Goal: Find contact information: Find contact information

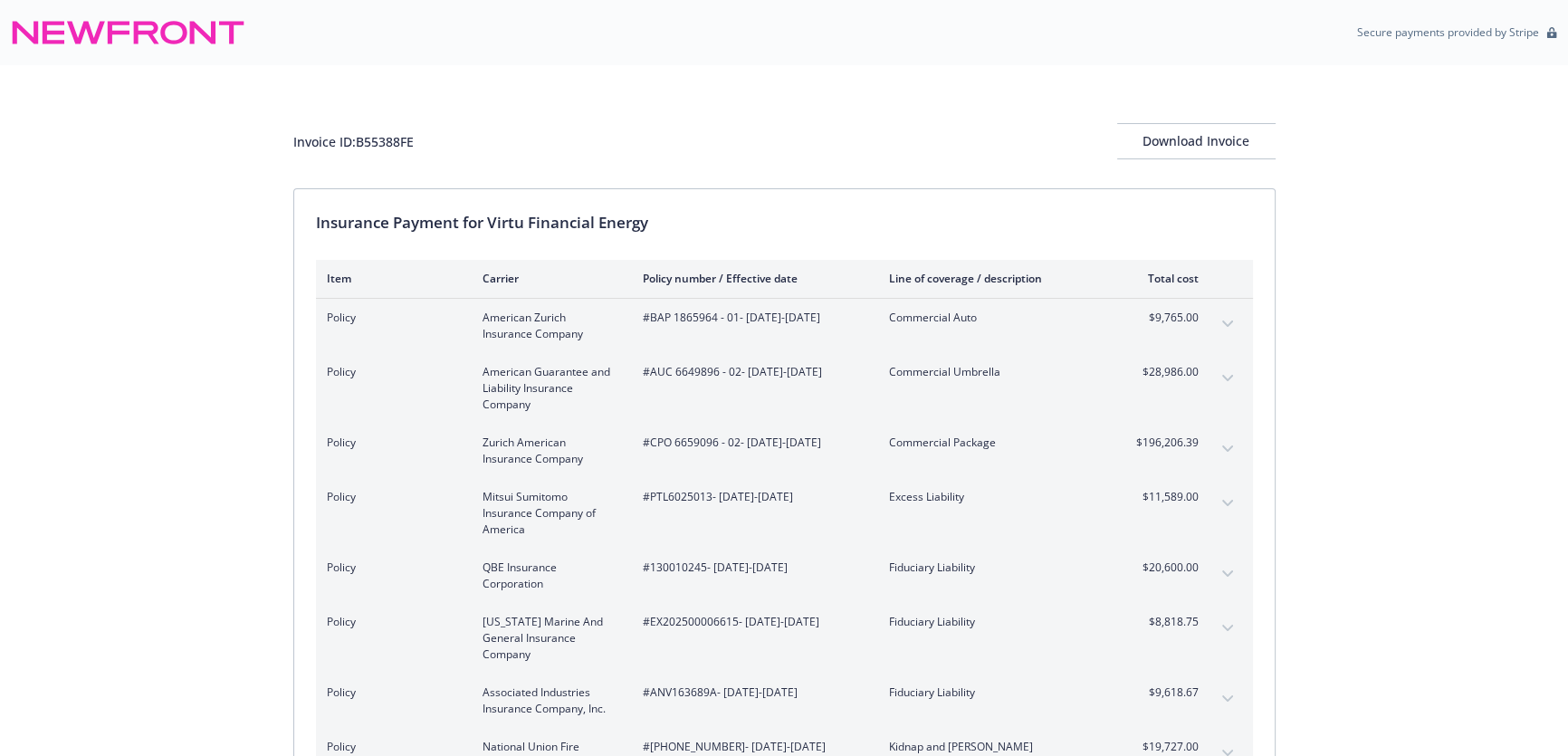
click at [1231, 317] on button "expand content" at bounding box center [1227, 324] width 29 height 29
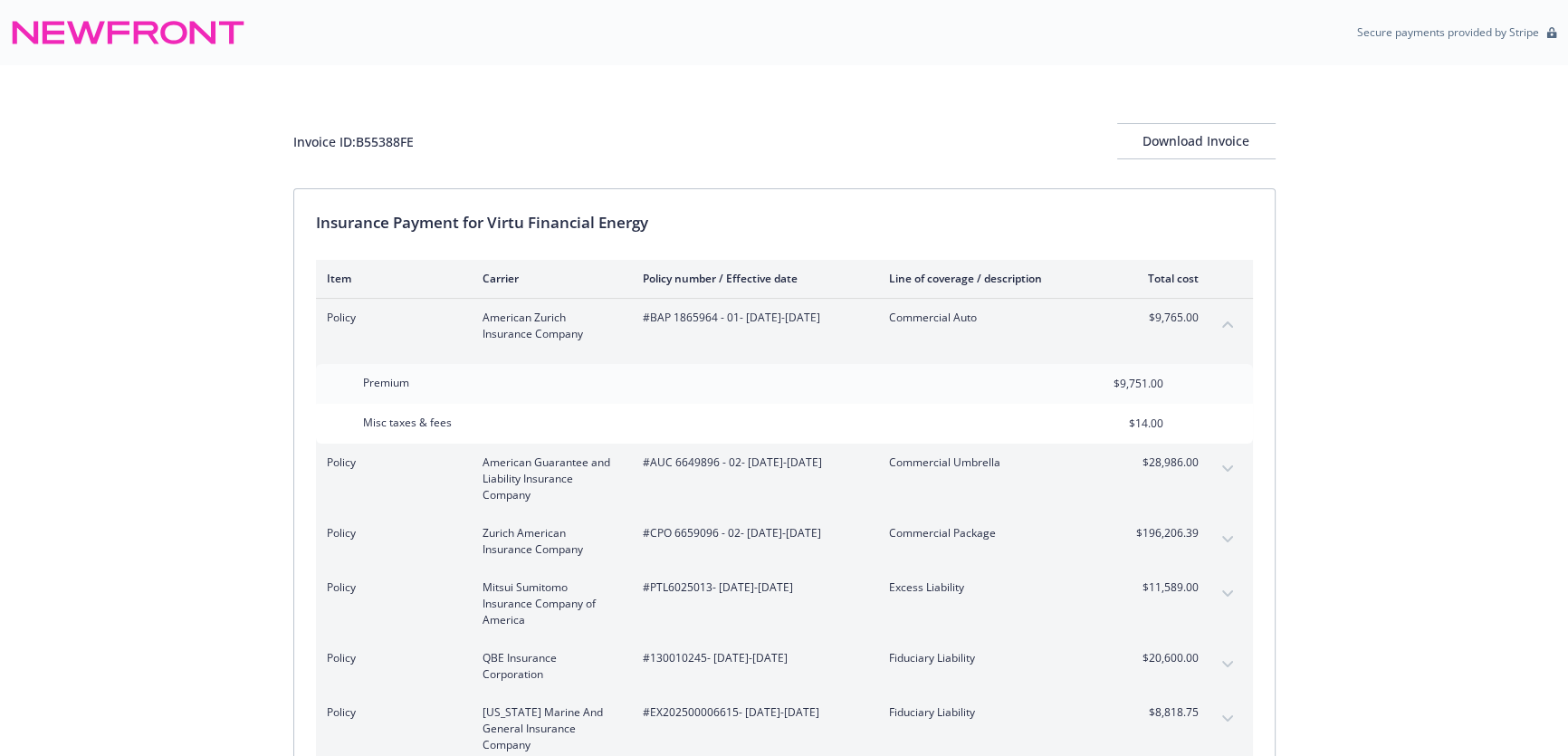
click at [1231, 317] on button "collapse content" at bounding box center [1227, 324] width 29 height 29
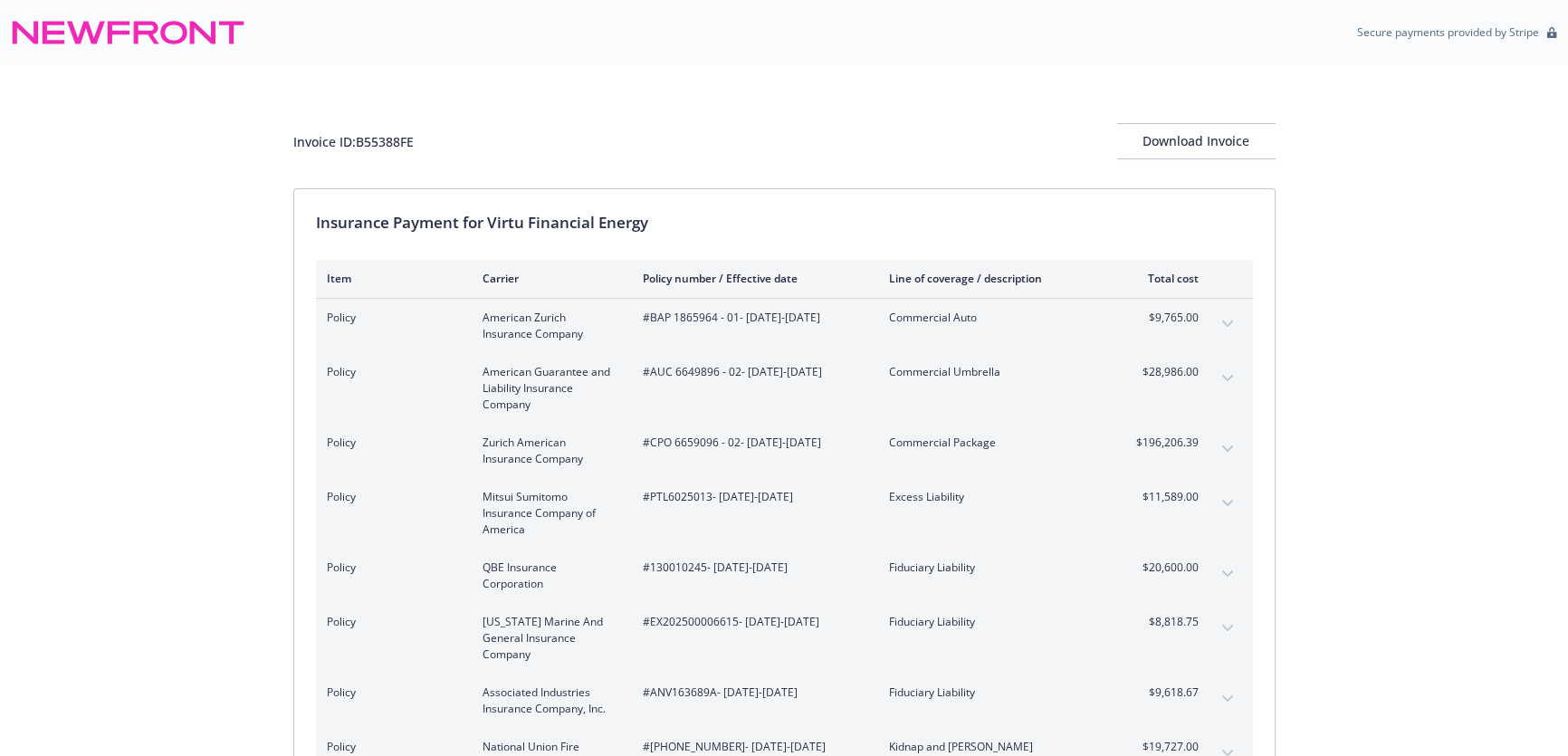
click at [1216, 374] on button "expand content" at bounding box center [1227, 378] width 29 height 29
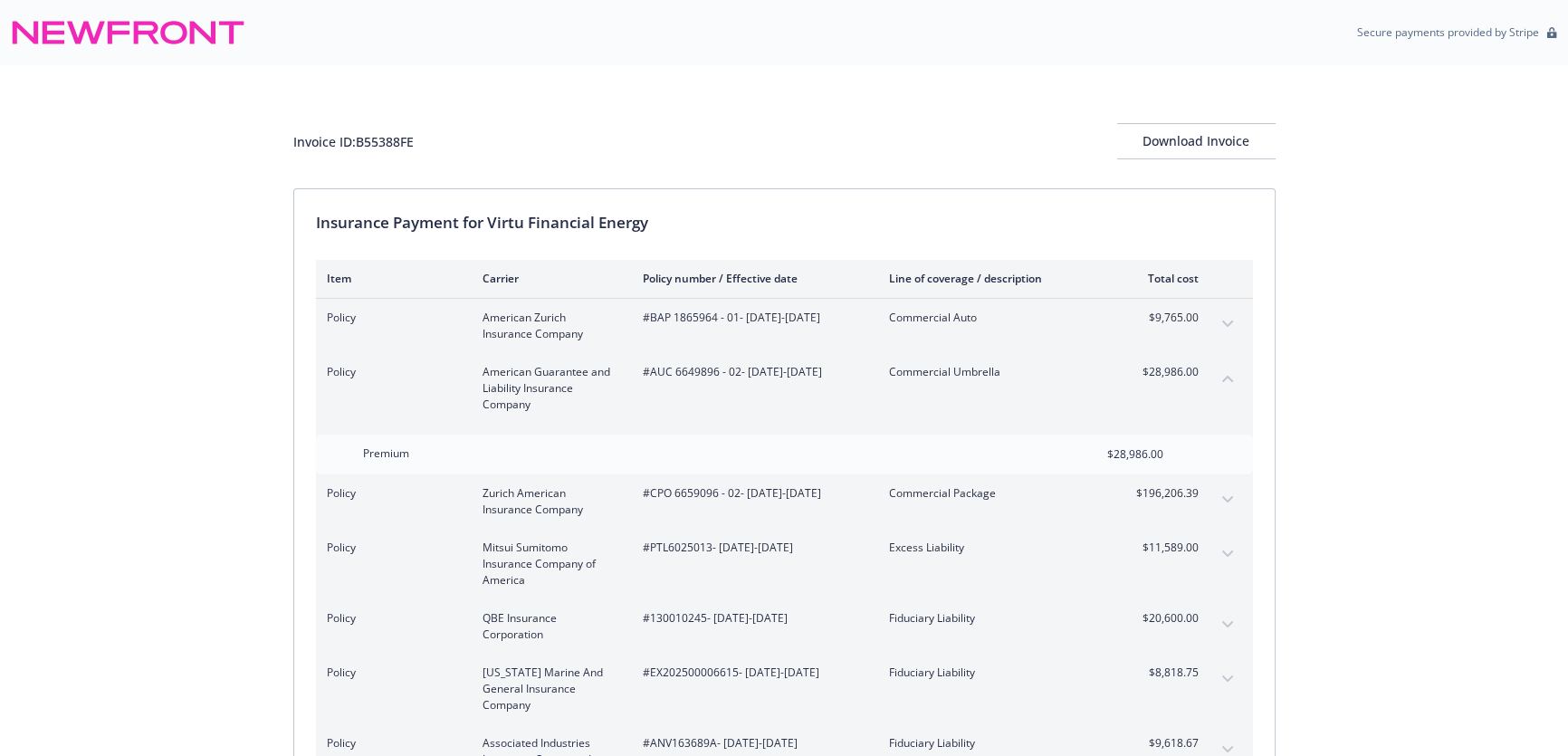
click at [1216, 374] on button "collapse content" at bounding box center [1227, 378] width 29 height 29
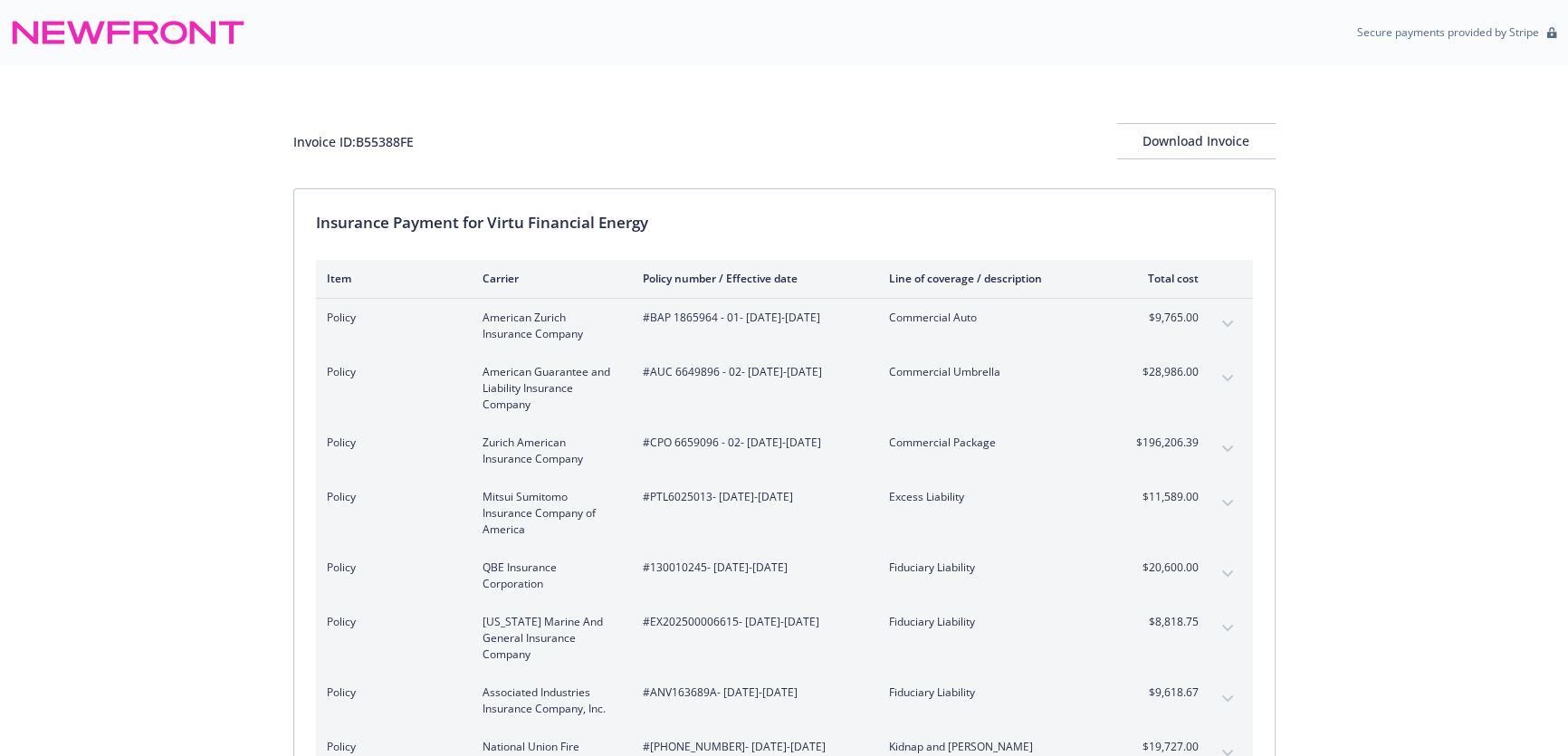
click at [1225, 448] on icon "expand content" at bounding box center [1226, 448] width 11 height 6
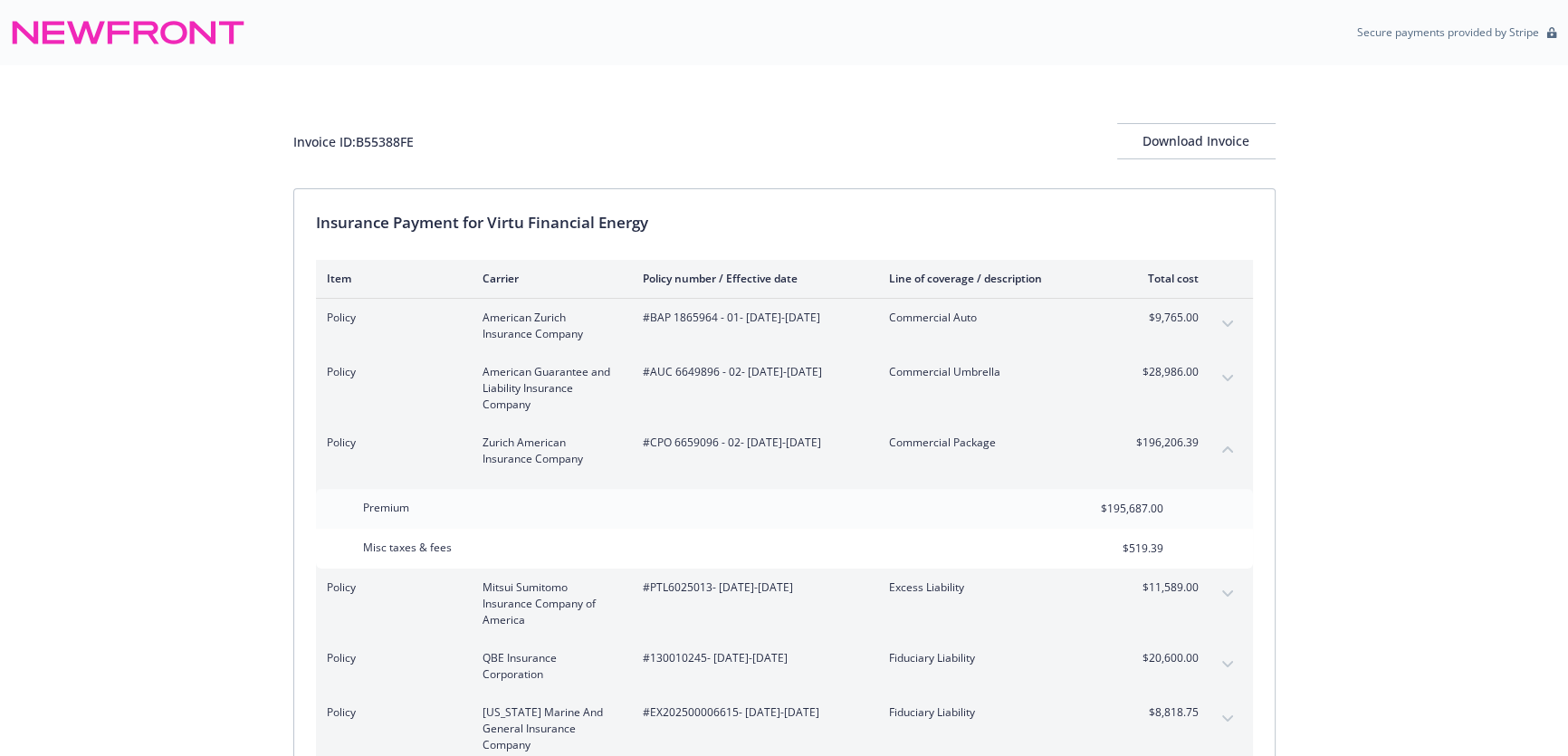
click at [1225, 448] on icon "collapse content" at bounding box center [1227, 449] width 11 height 6
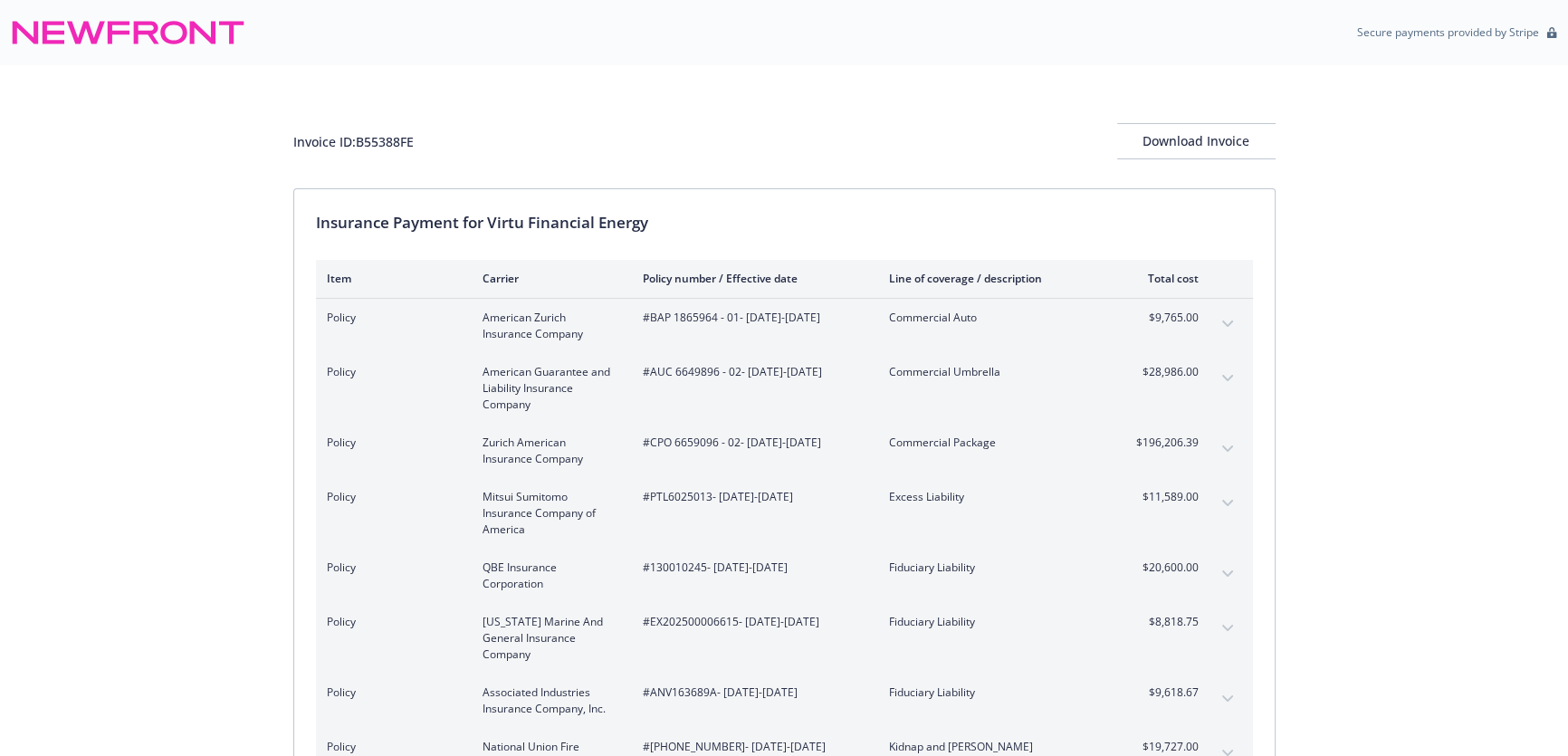
click at [1238, 512] on div "Policy Mitsui Sumitomo Insurance Company of America #PTL6025013 - 07/20/2025-07…" at bounding box center [784, 513] width 937 height 71
click at [1227, 508] on button "expand content" at bounding box center [1227, 503] width 29 height 29
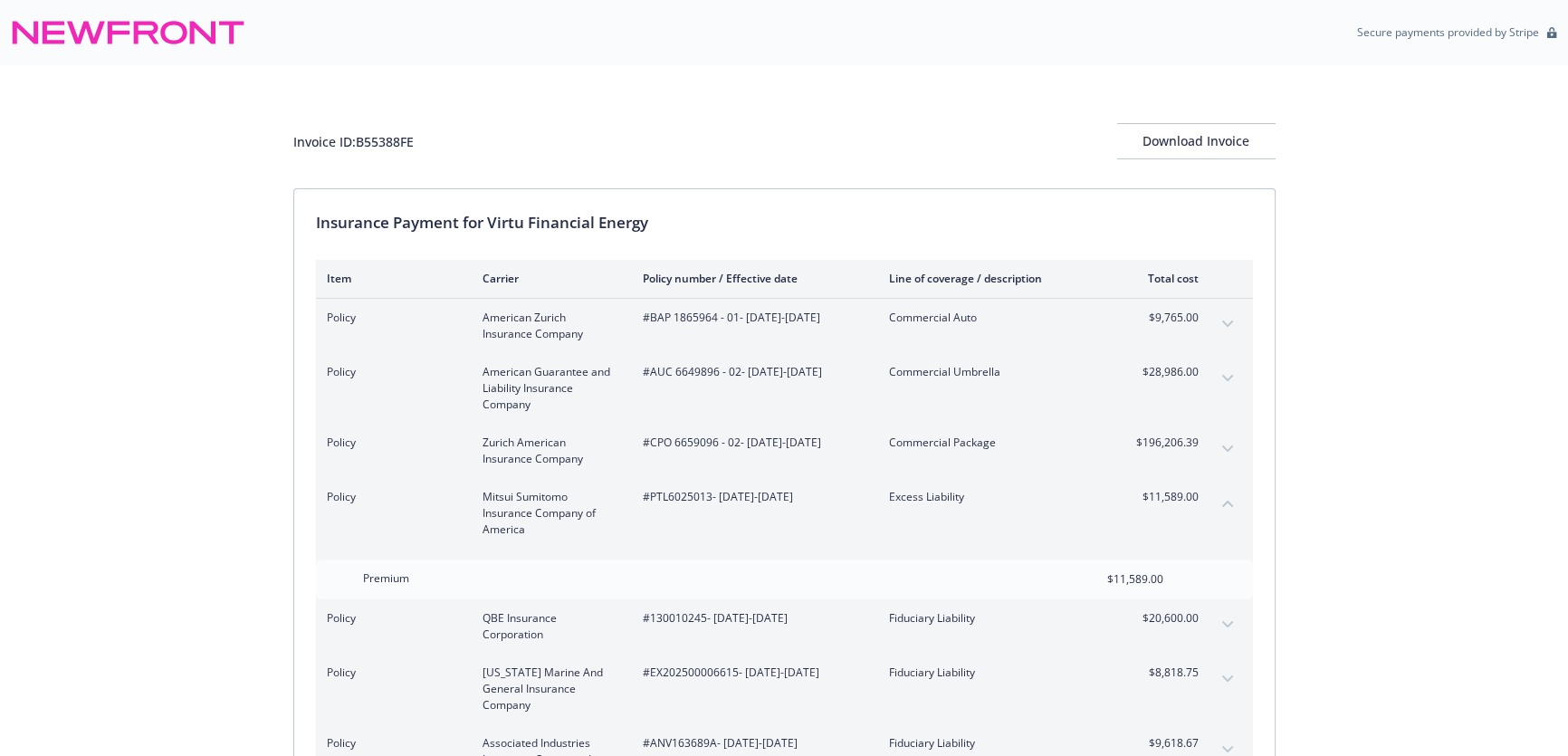
click at [1227, 508] on button "collapse content" at bounding box center [1227, 503] width 29 height 29
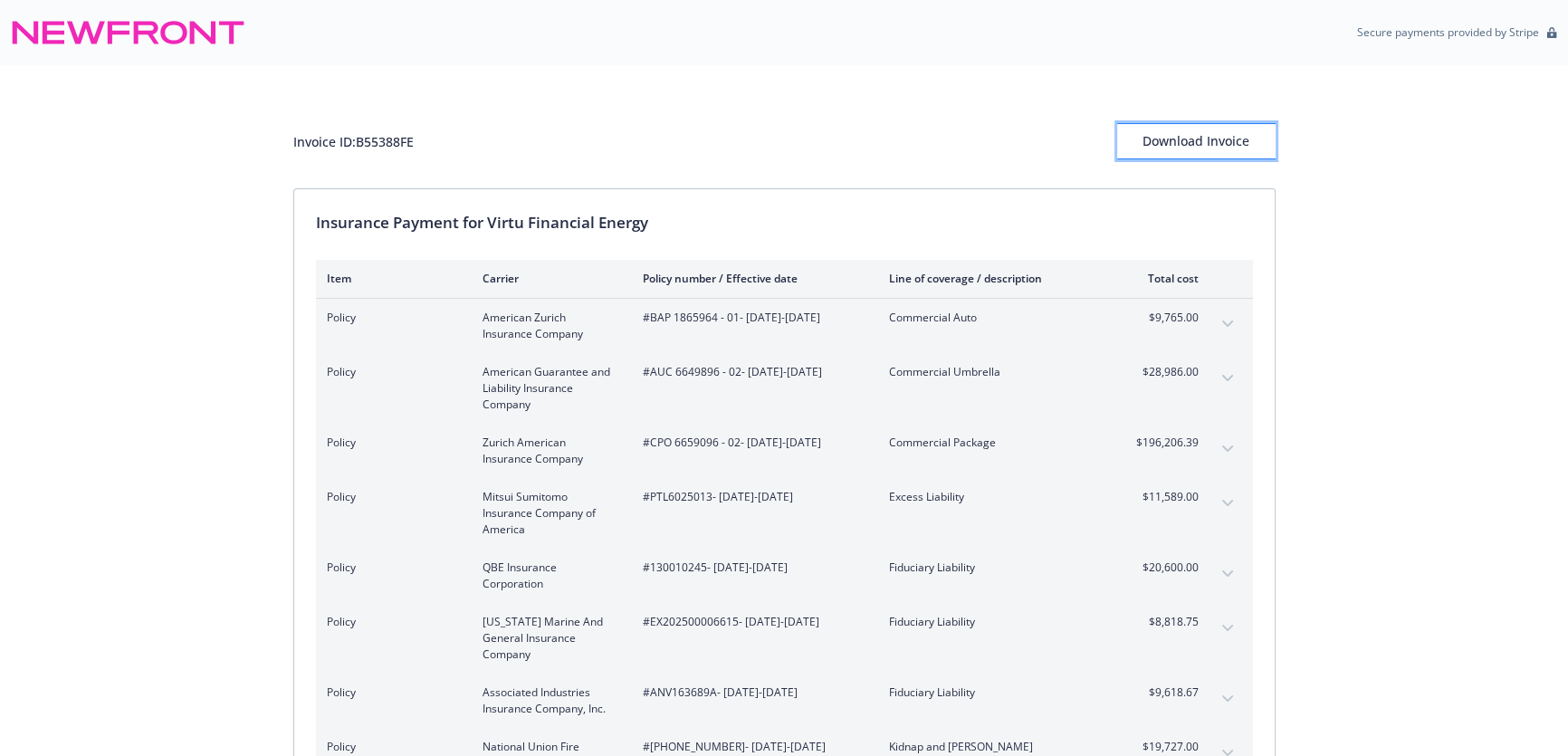
click at [1212, 150] on div "Download Invoice" at bounding box center [1196, 141] width 159 height 34
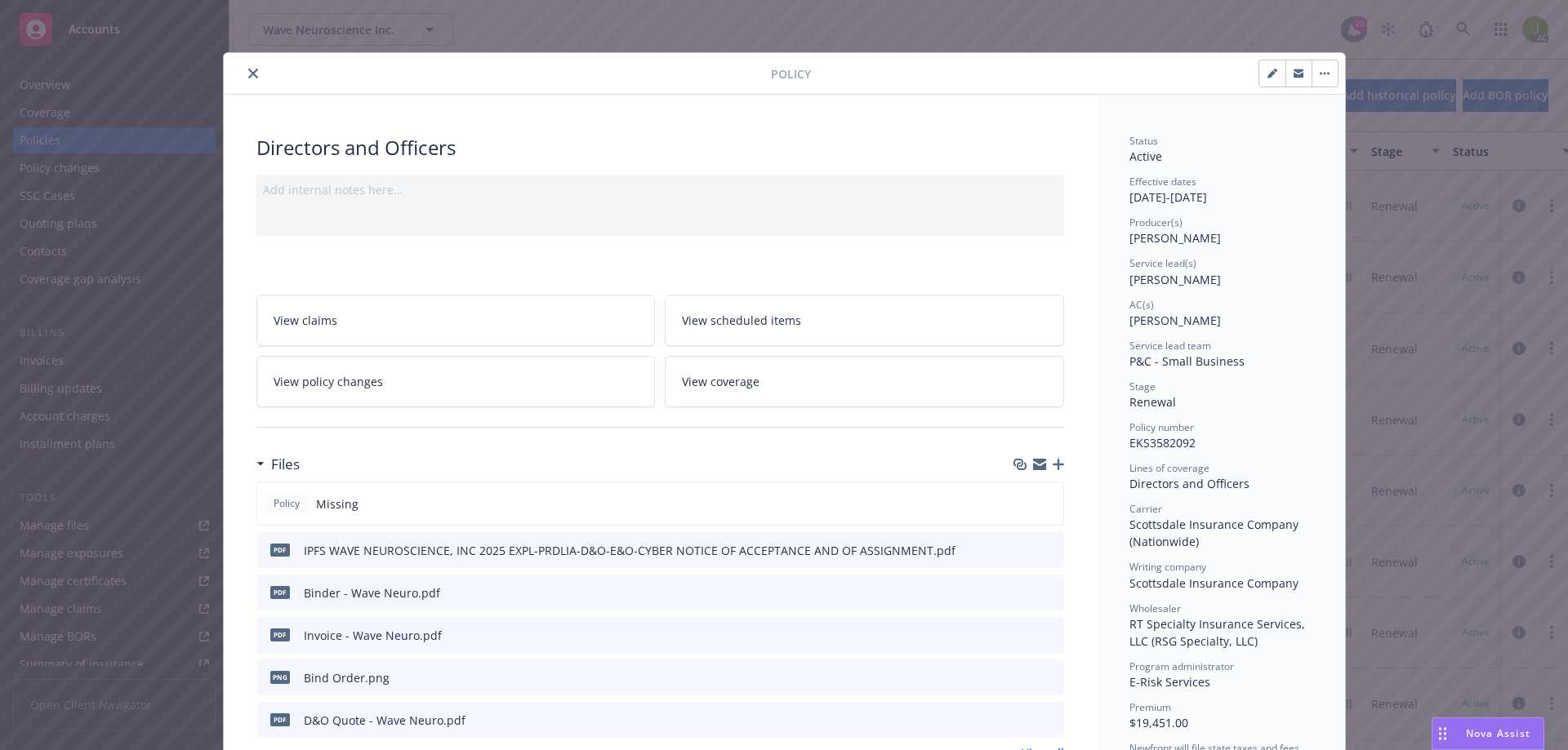
click at [249, 77] on icon "close" at bounding box center [253, 73] width 10 height 10
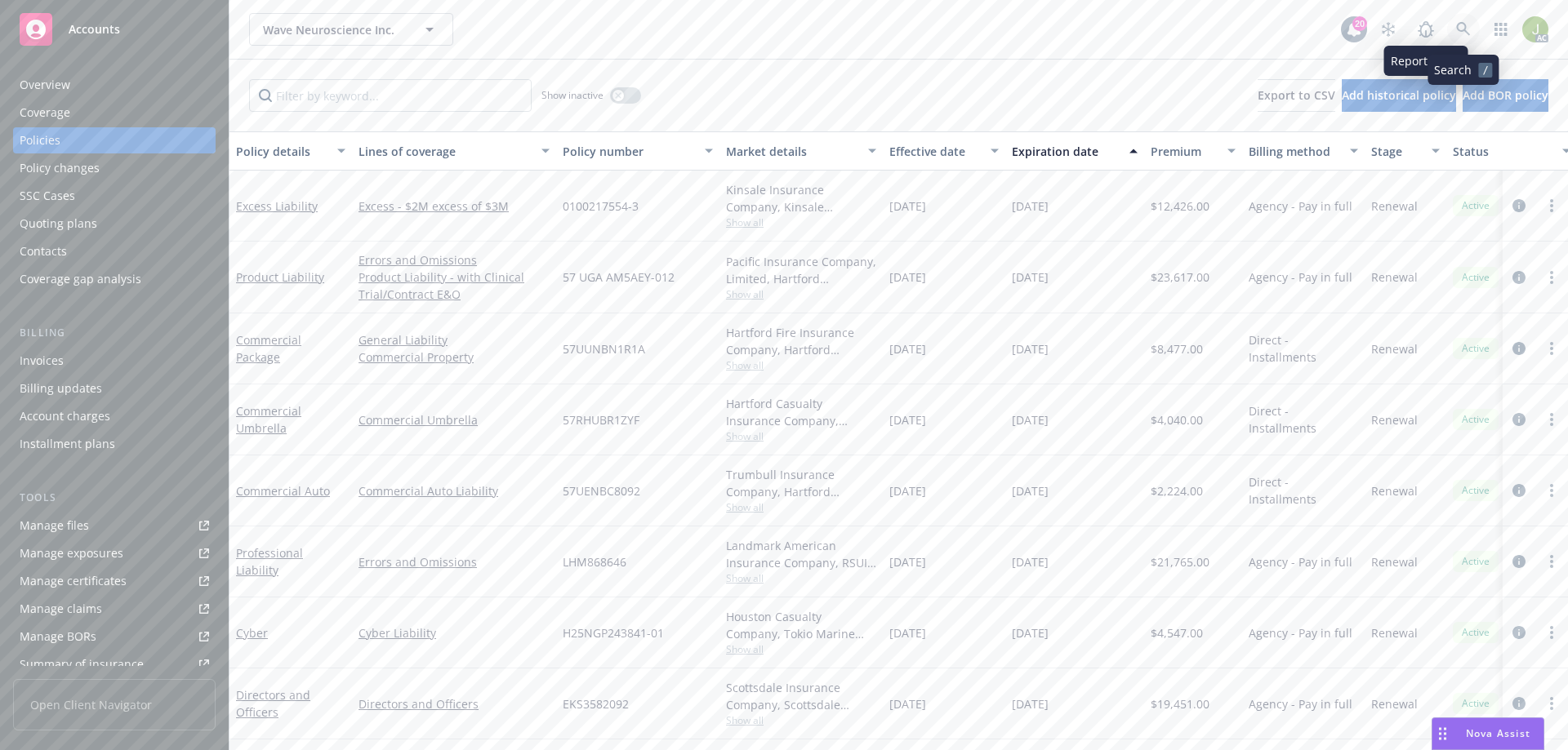
click at [1462, 32] on icon at bounding box center [1463, 29] width 14 height 14
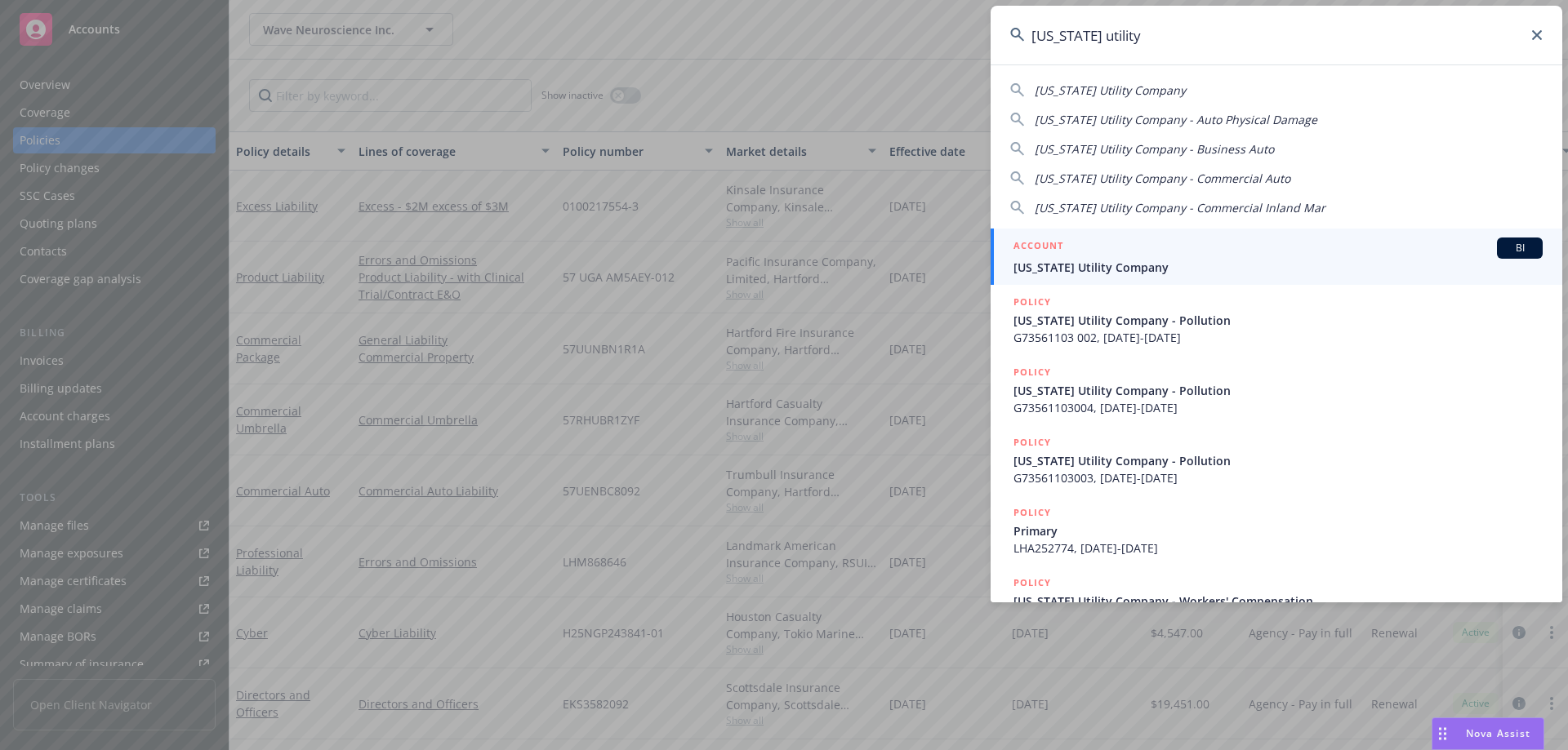
type input "california utility"
click at [1199, 278] on link "ACCOUNT BI California Utility Company" at bounding box center [1276, 257] width 572 height 57
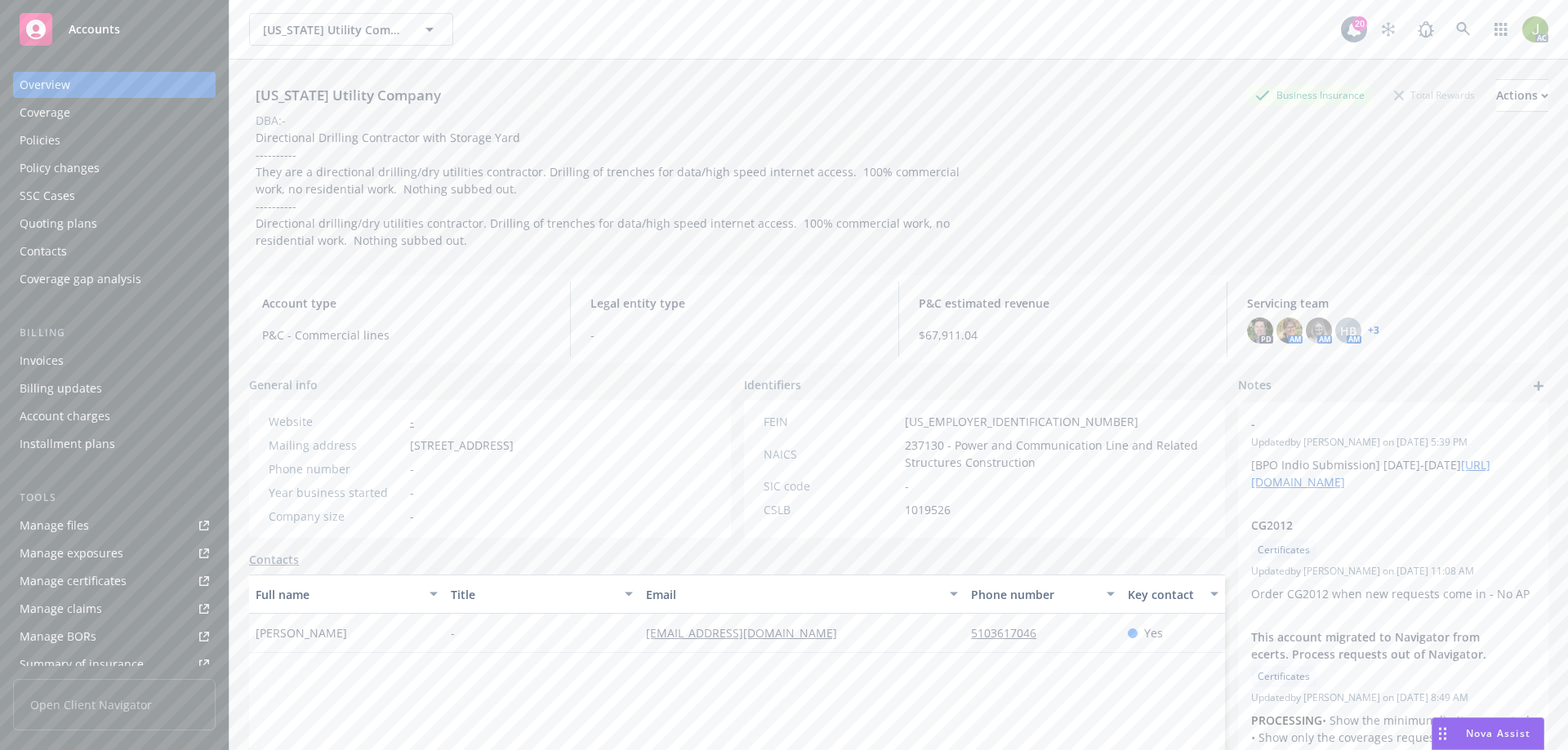
click at [122, 361] on div "Invoices" at bounding box center [114, 360] width 189 height 26
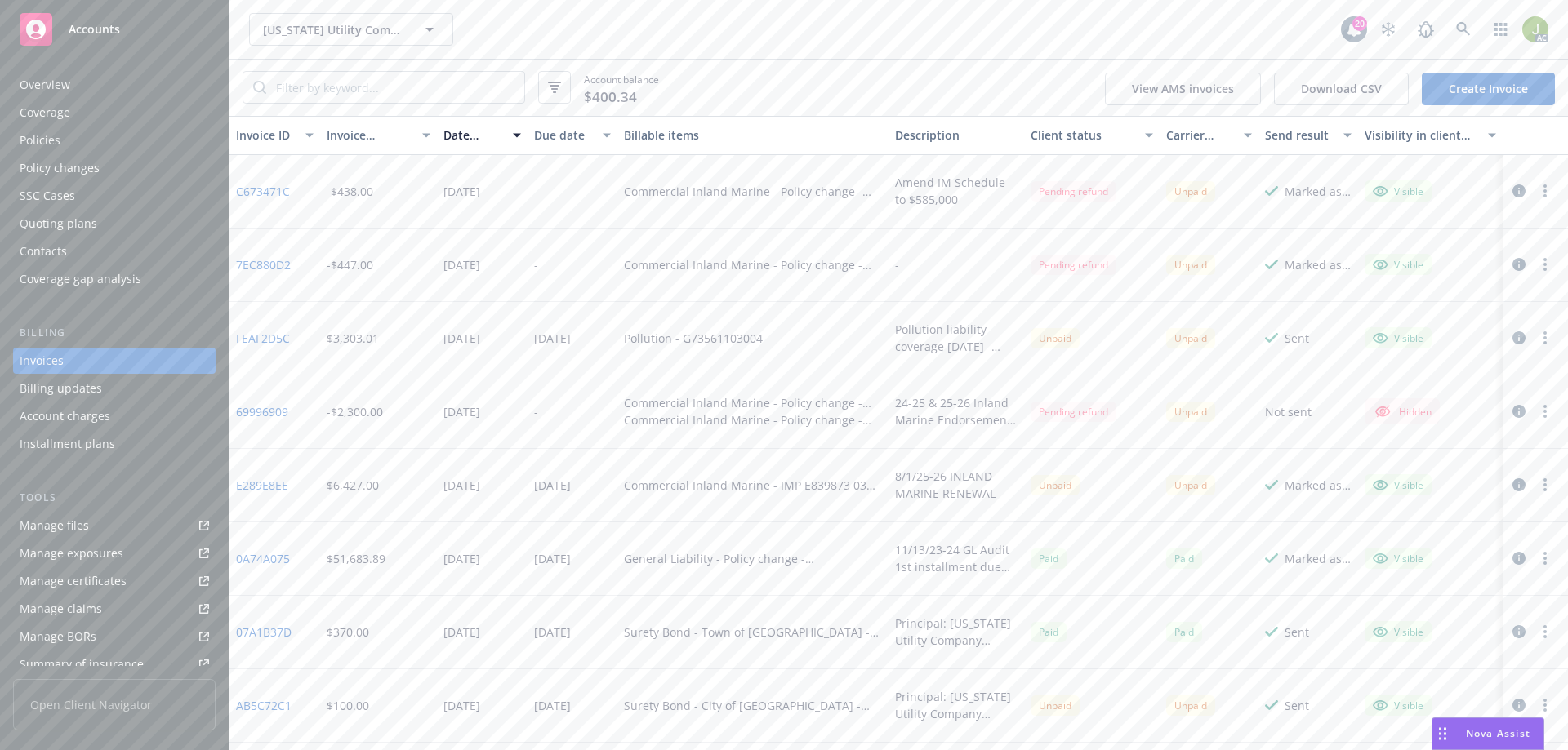
click at [287, 193] on link "C673471C" at bounding box center [263, 191] width 54 height 17
click at [104, 79] on div "Overview" at bounding box center [114, 85] width 189 height 26
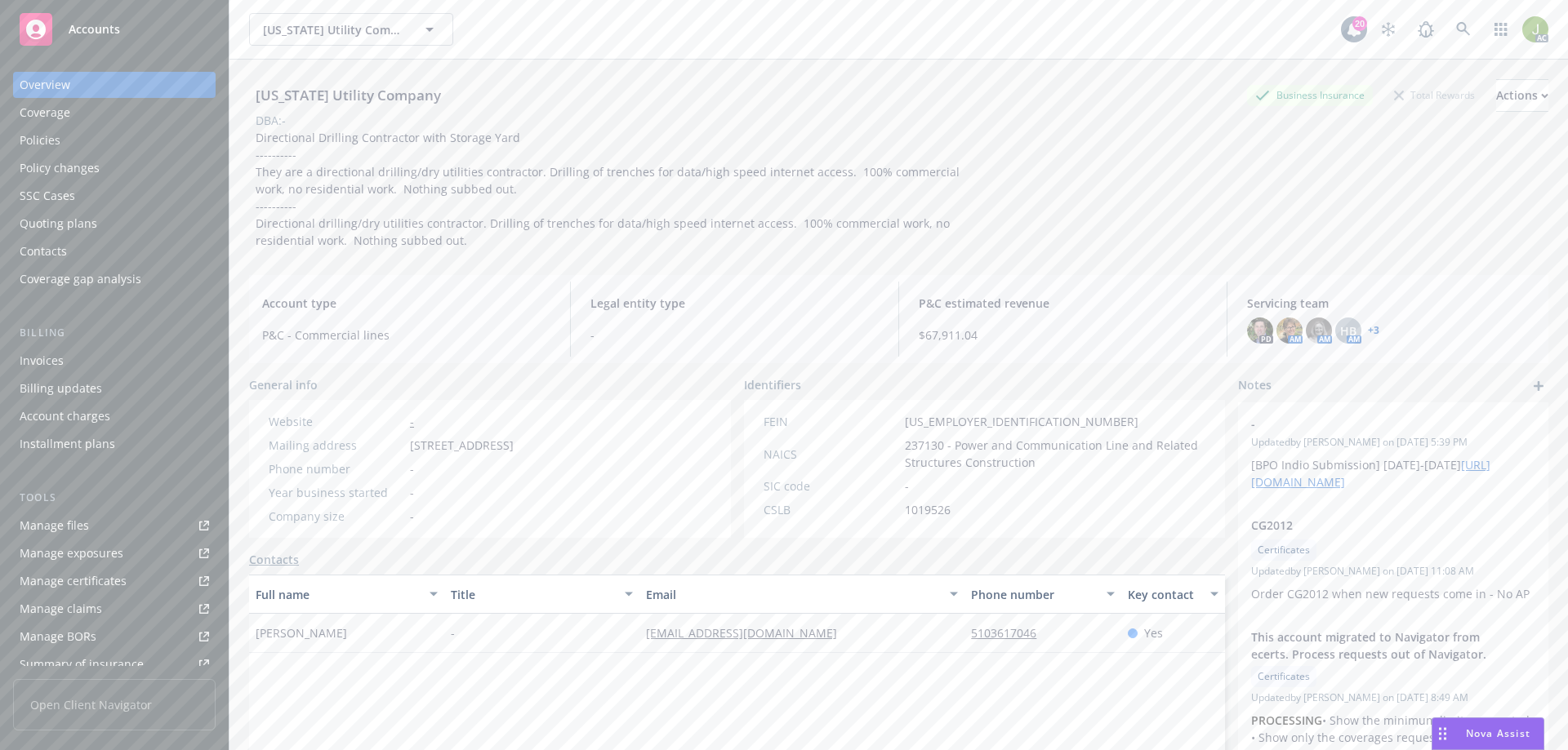
click at [133, 138] on div "Policies" at bounding box center [114, 140] width 189 height 26
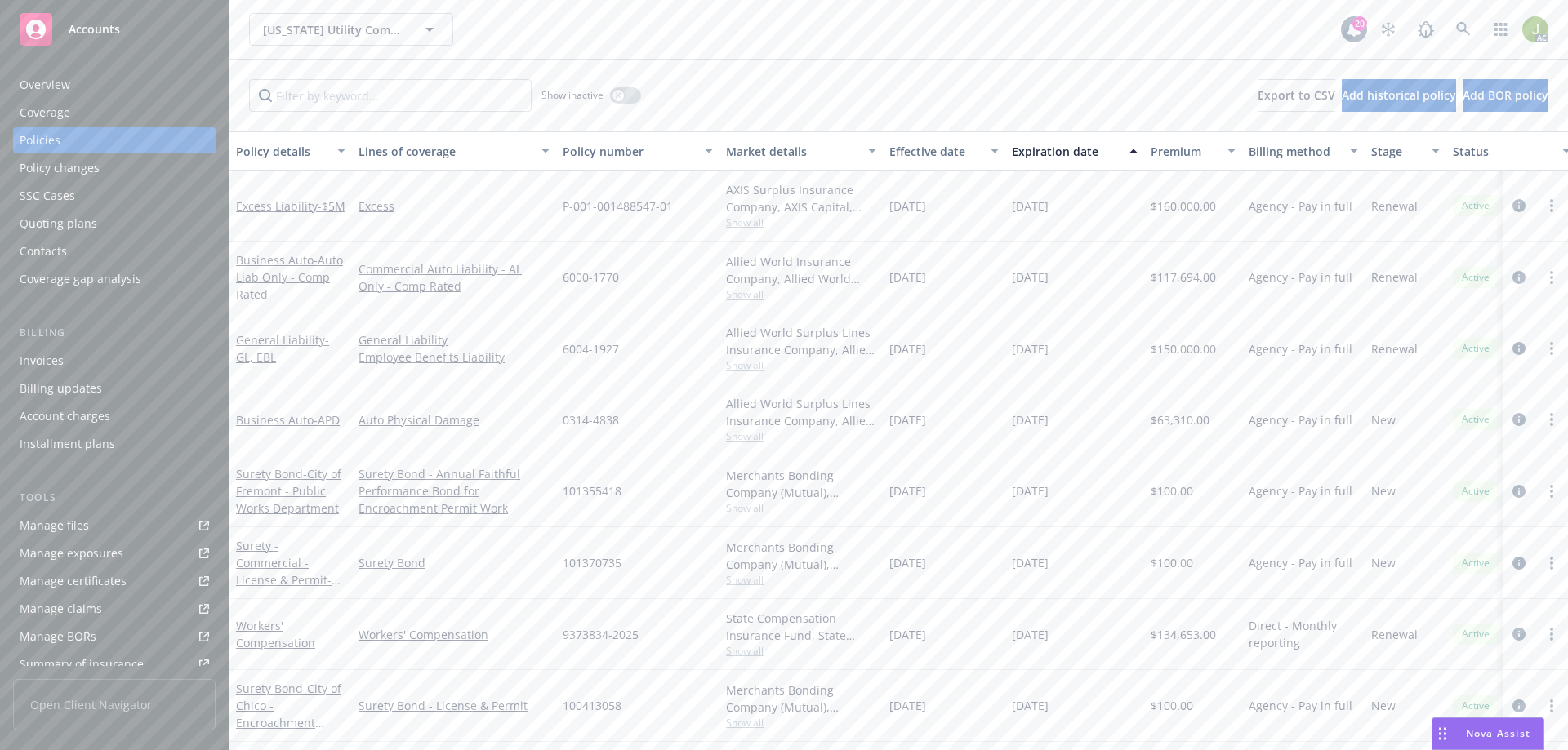
click at [92, 170] on div "Policy changes" at bounding box center [59, 167] width 80 height 26
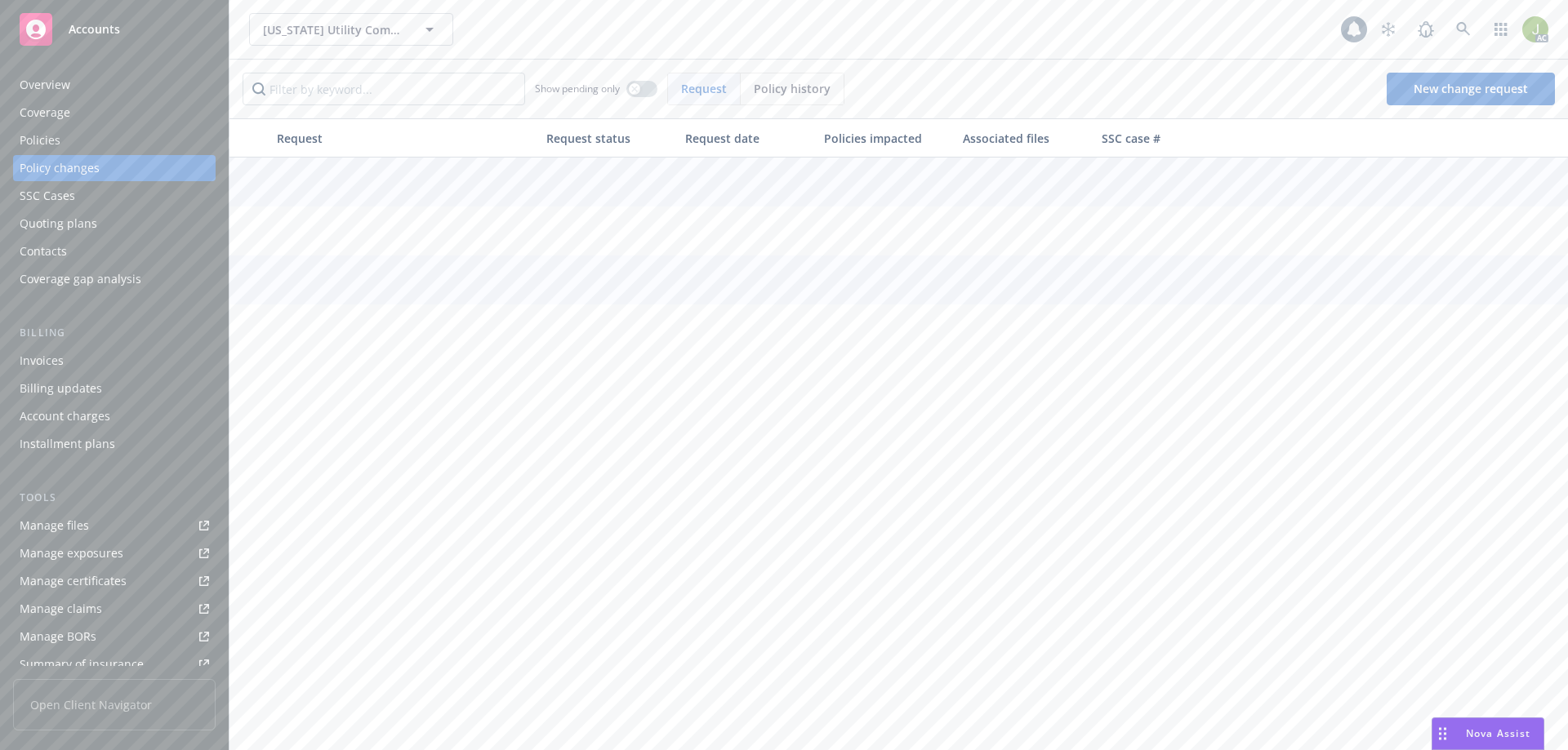
click at [92, 110] on div "Coverage" at bounding box center [114, 113] width 189 height 26
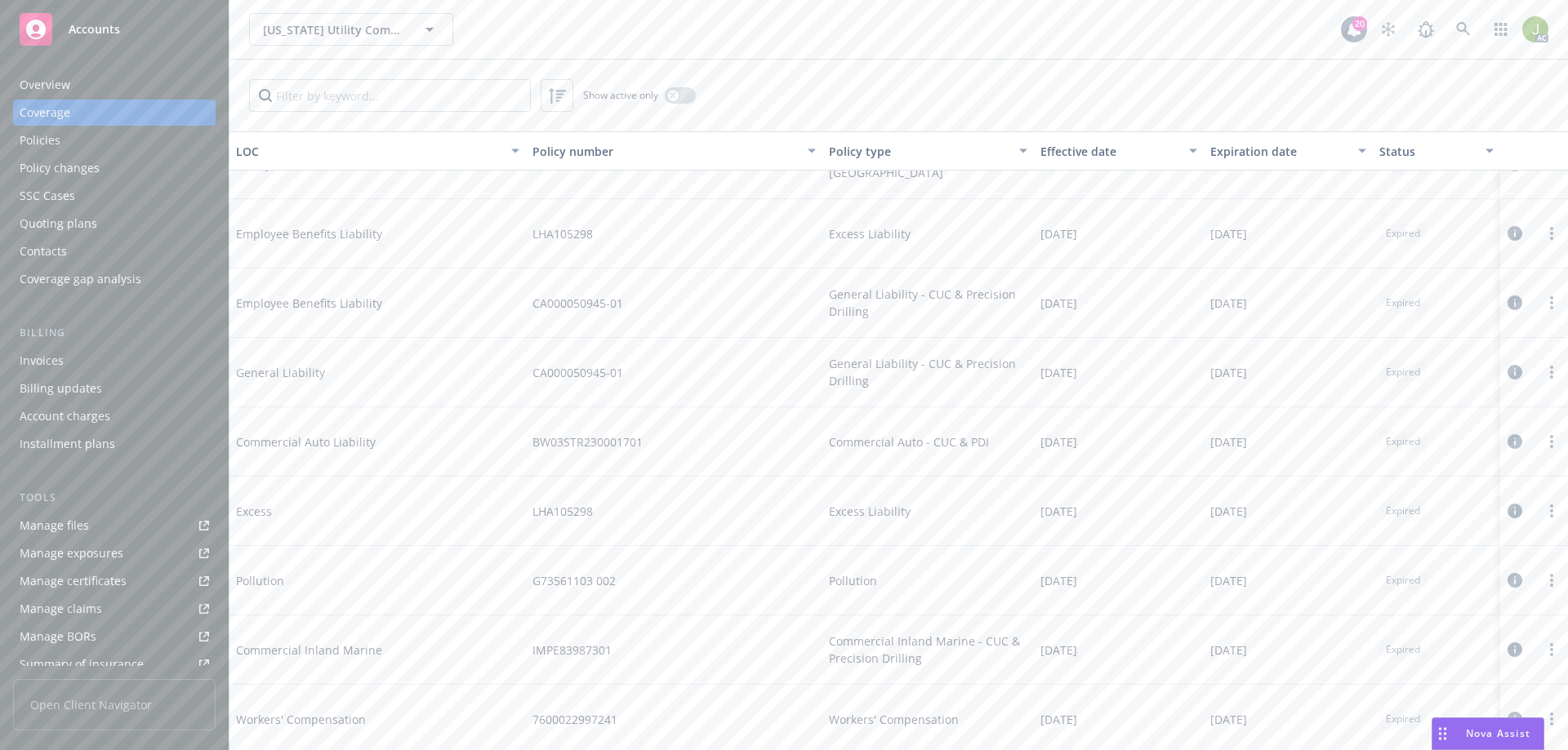
scroll to position [1224, 0]
click at [92, 128] on div "Policies" at bounding box center [114, 140] width 189 height 26
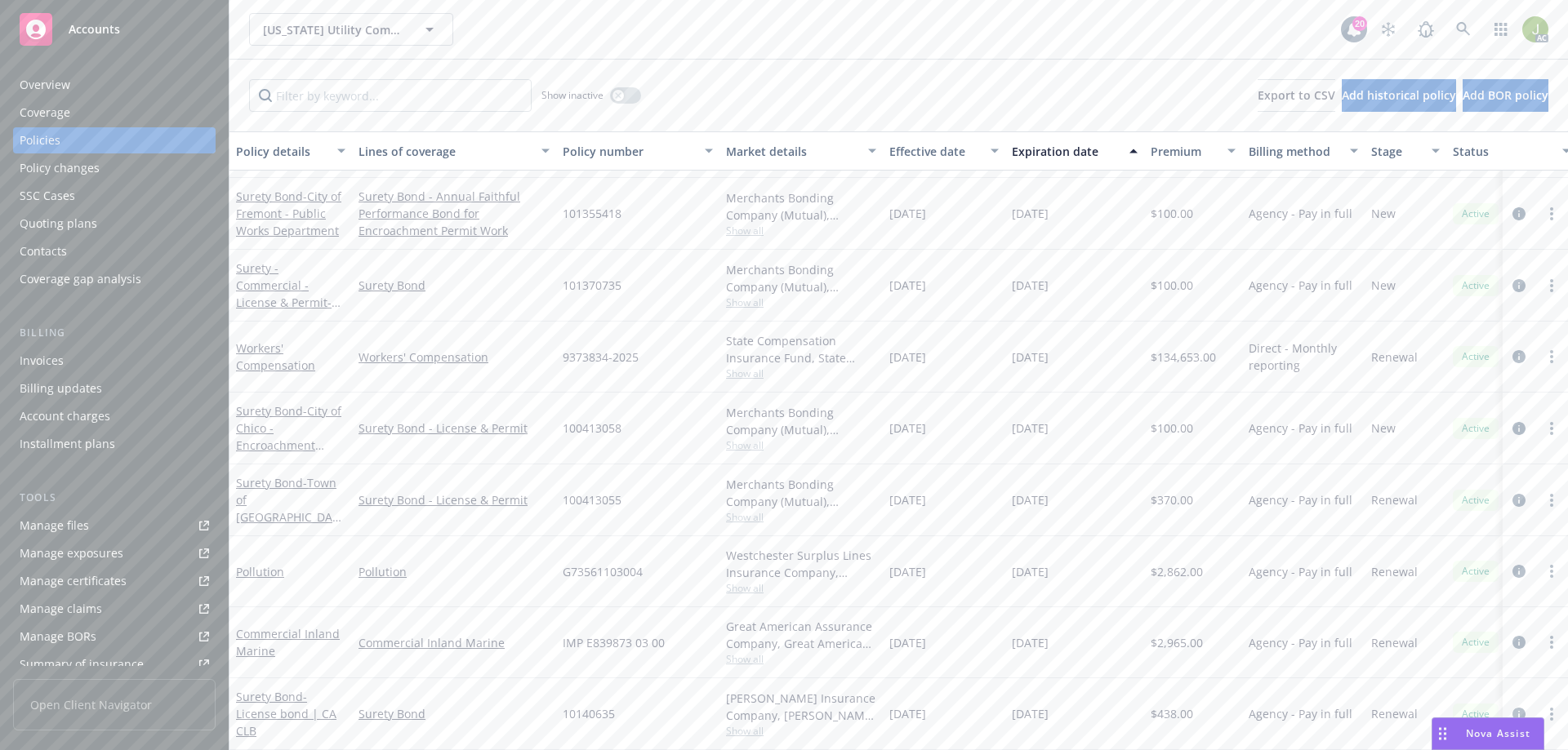
scroll to position [271, 193]
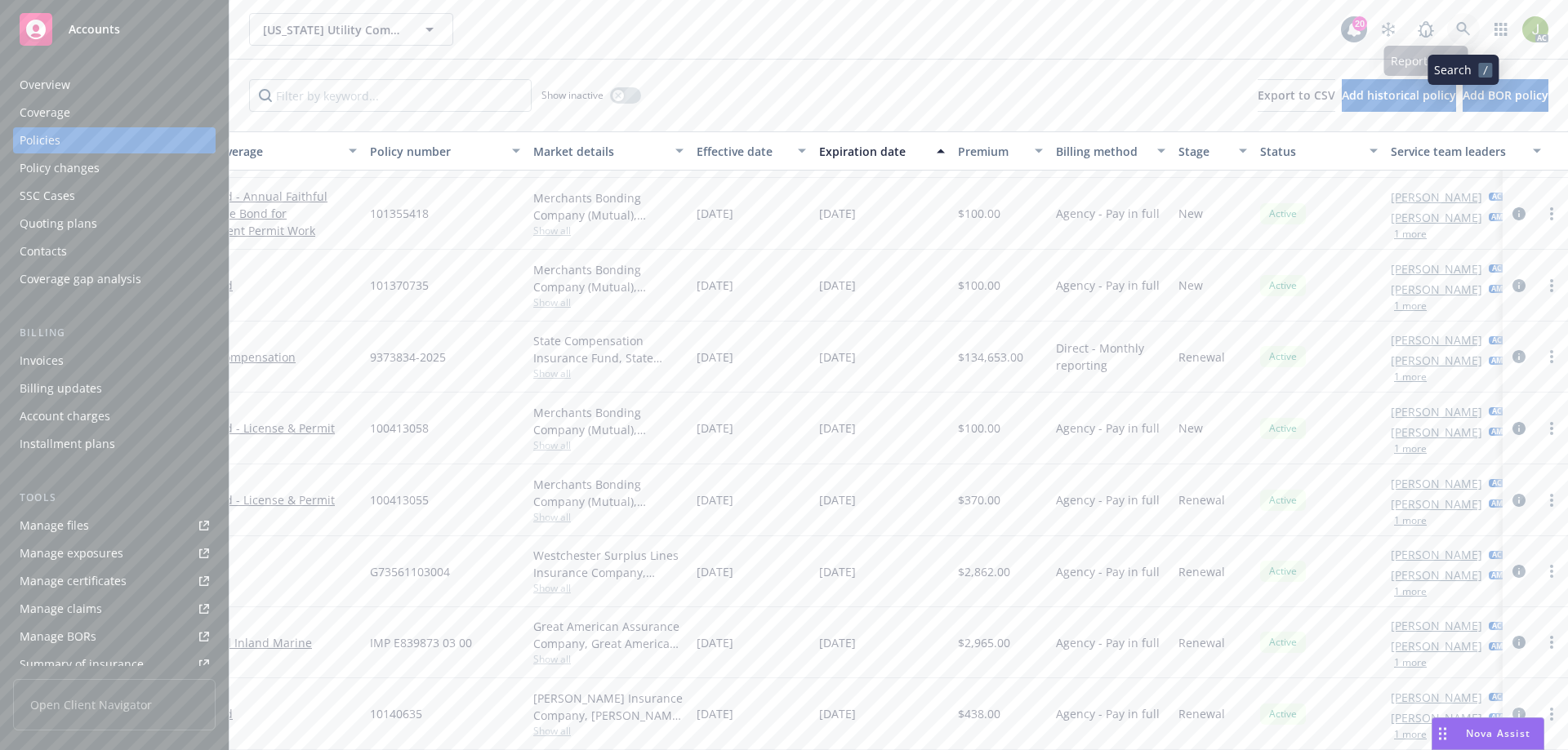
click at [1461, 31] on icon at bounding box center [1462, 28] width 14 height 14
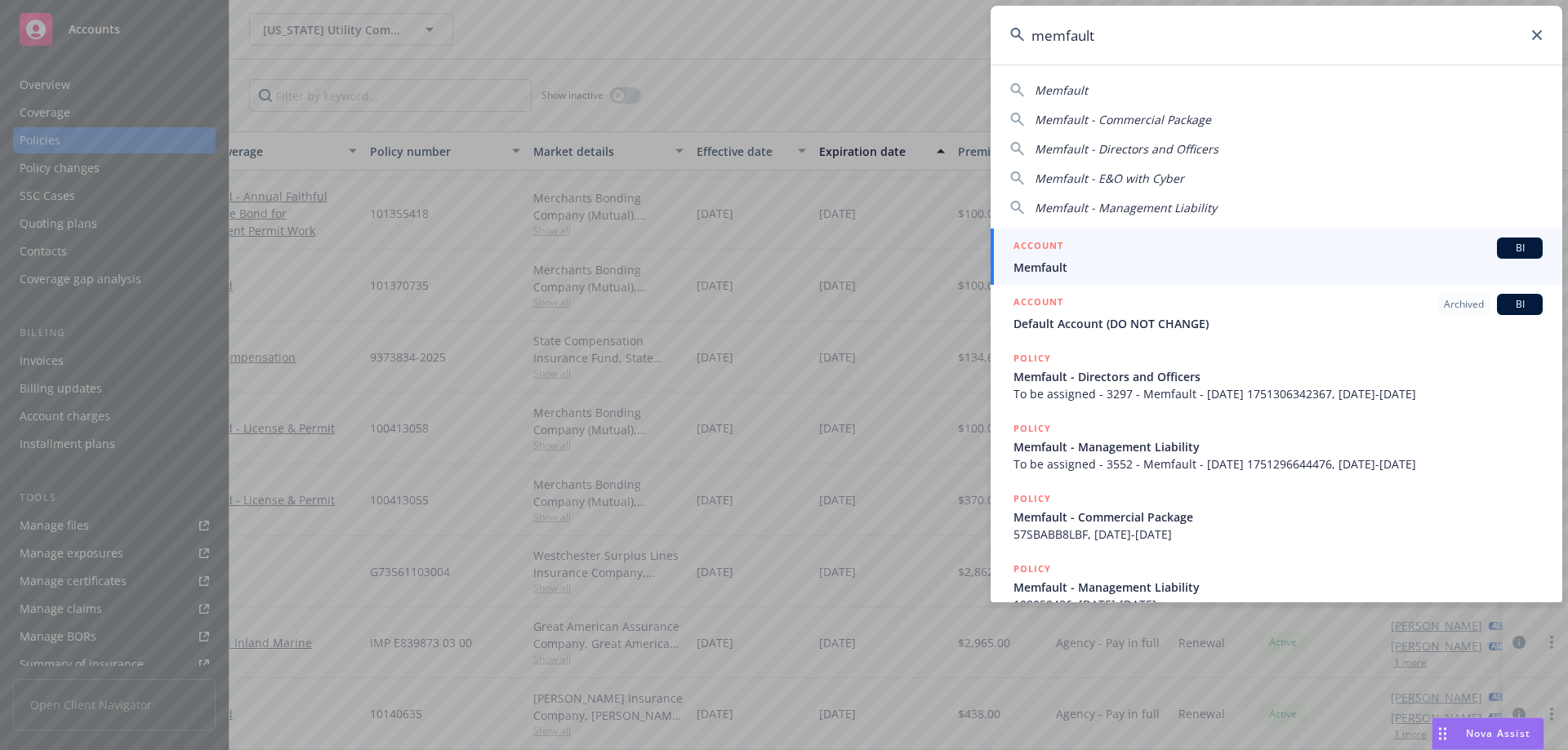
type input "memfault"
click at [1087, 267] on span "Memfault" at bounding box center [1277, 267] width 529 height 17
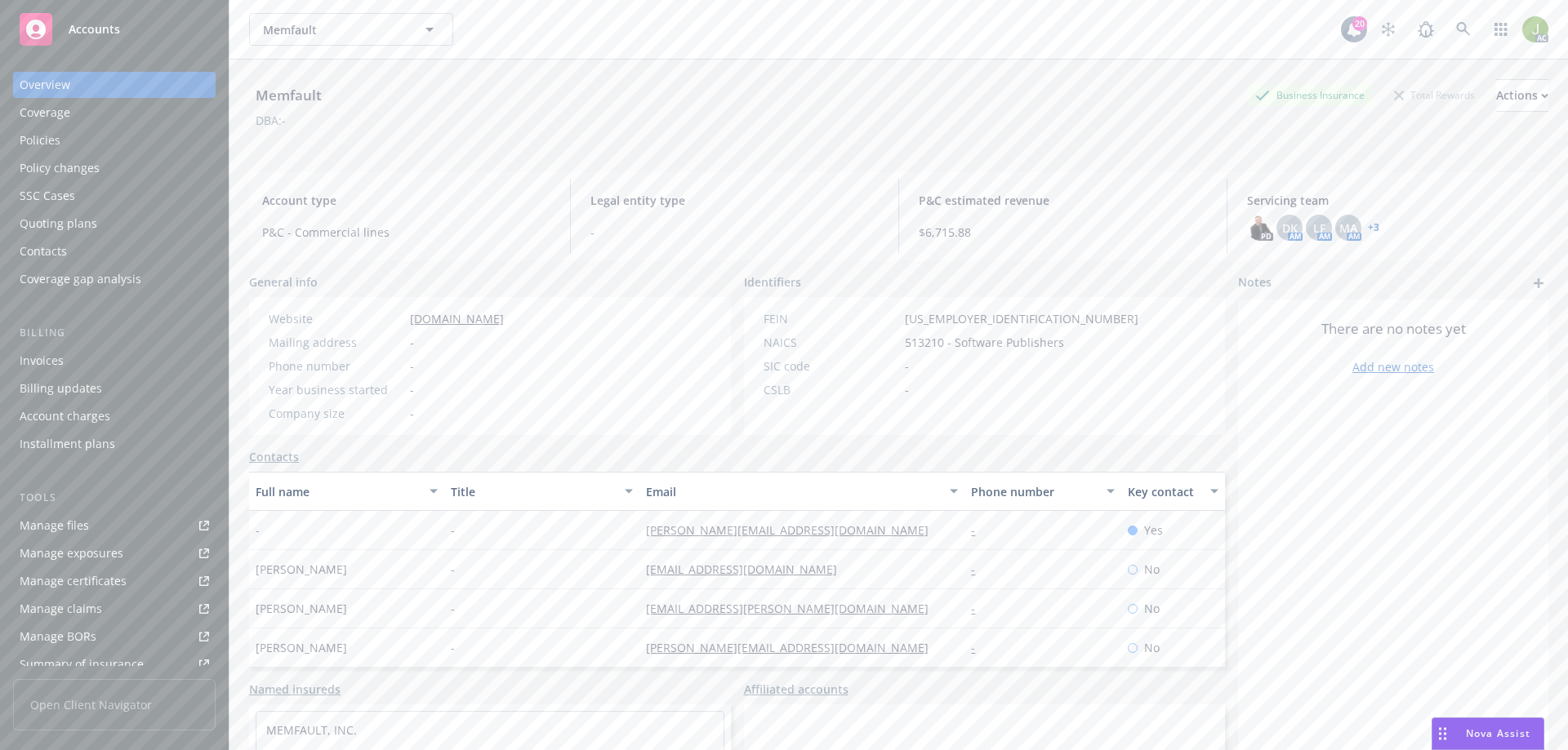
click at [97, 374] on div "Invoices Billing updates Account charges Installment plans" at bounding box center [114, 402] width 203 height 109
click at [97, 371] on div "Invoices" at bounding box center [114, 360] width 189 height 26
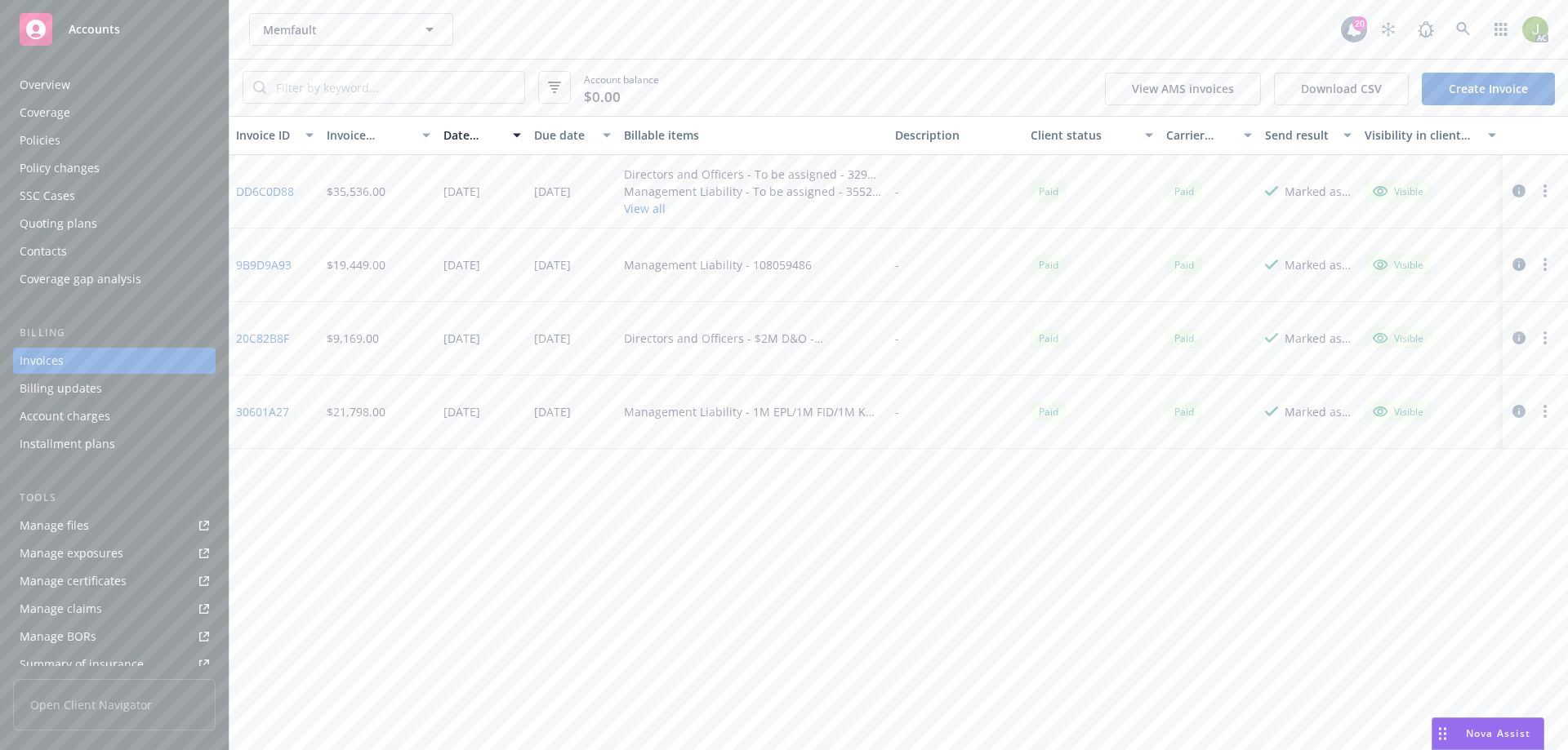
click at [67, 86] on div "Overview" at bounding box center [45, 85] width 50 height 26
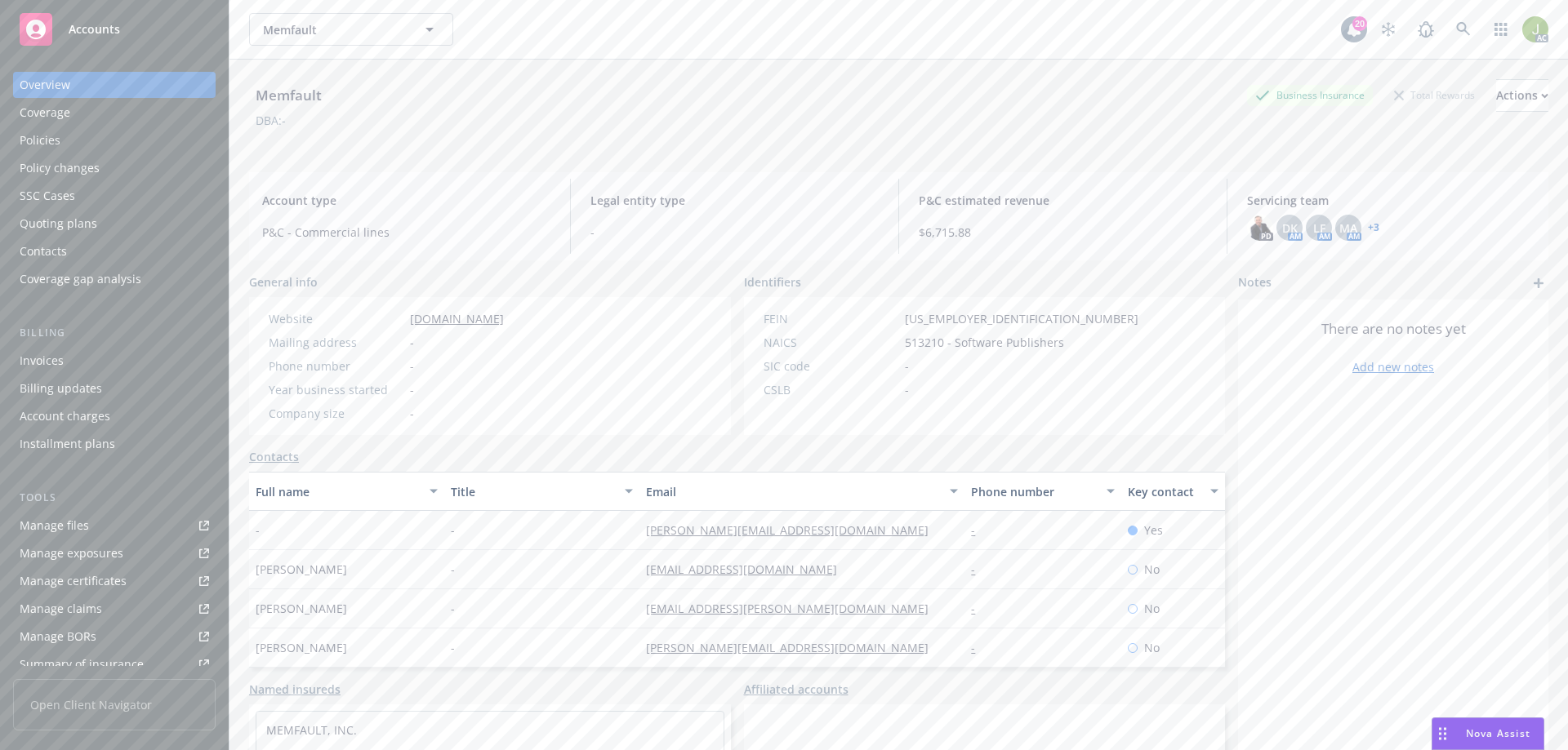
click at [77, 145] on div "Policies" at bounding box center [114, 140] width 189 height 26
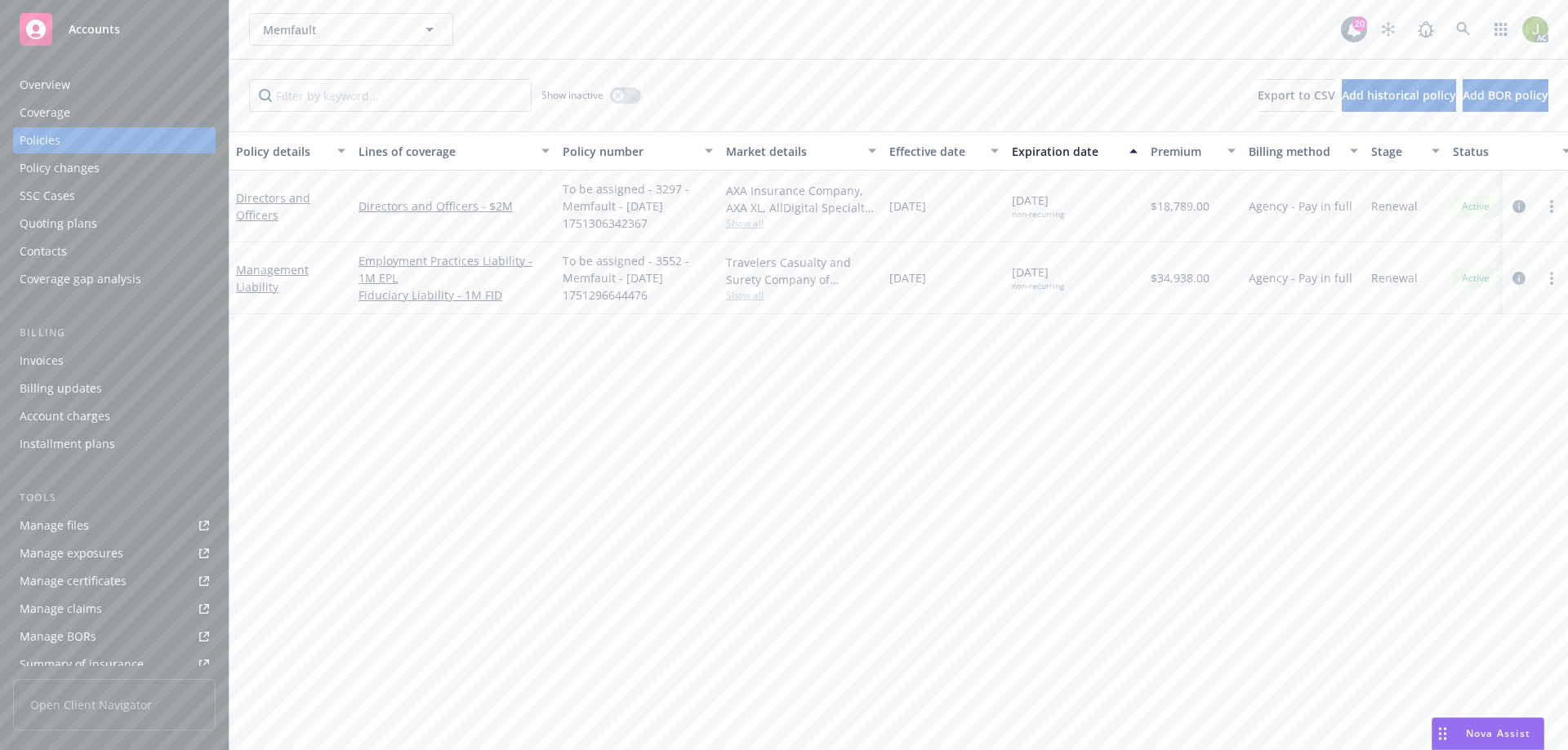
click at [140, 94] on div "Overview" at bounding box center [114, 85] width 189 height 26
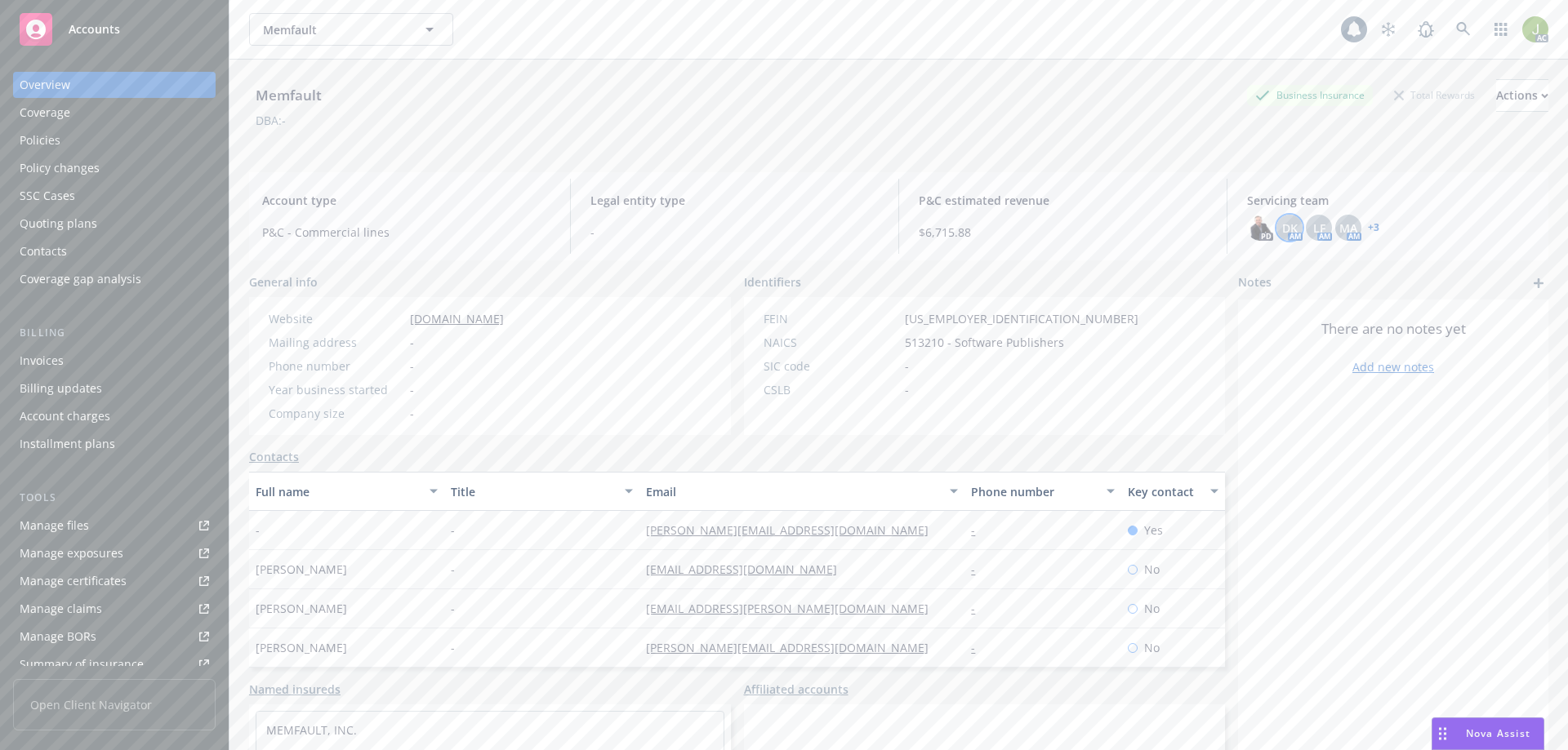
click at [1276, 218] on div "DK" at bounding box center [1289, 227] width 26 height 26
click at [1306, 232] on div "LF" at bounding box center [1319, 227] width 26 height 26
click at [1339, 235] on span "MA" at bounding box center [1348, 228] width 18 height 17
click at [85, 147] on div "Policies" at bounding box center [114, 140] width 189 height 26
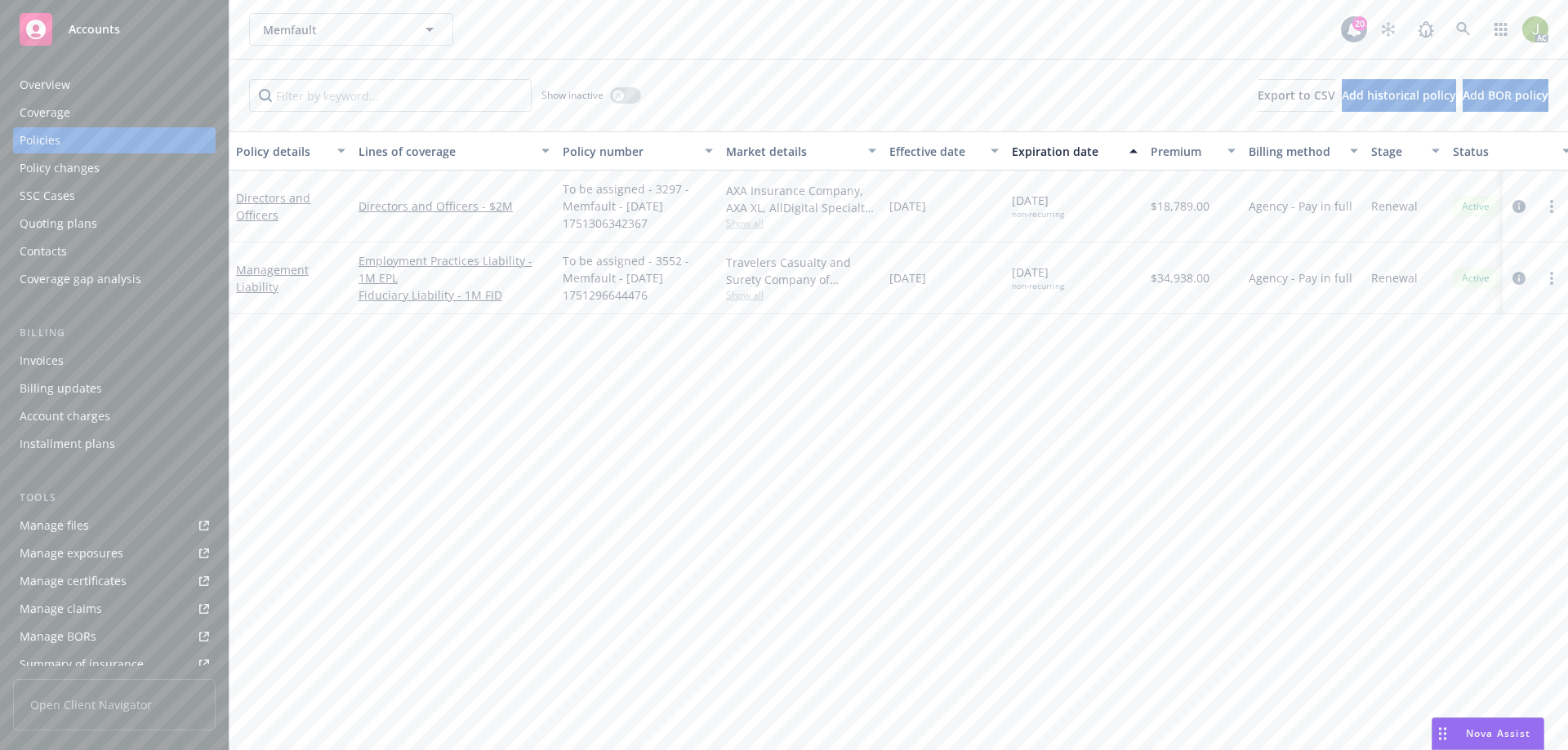
click at [84, 116] on div "Coverage" at bounding box center [114, 113] width 189 height 26
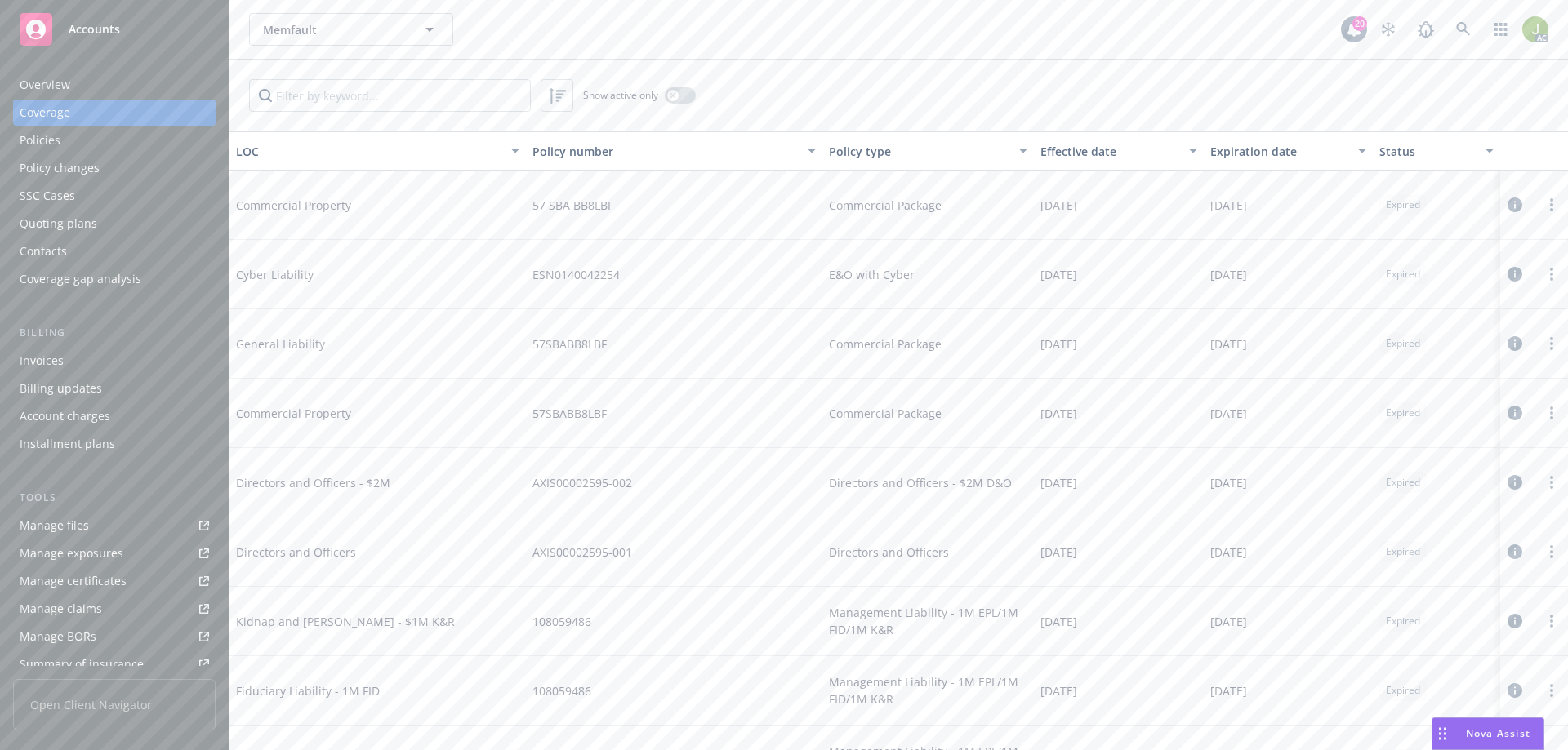
scroll to position [384, 0]
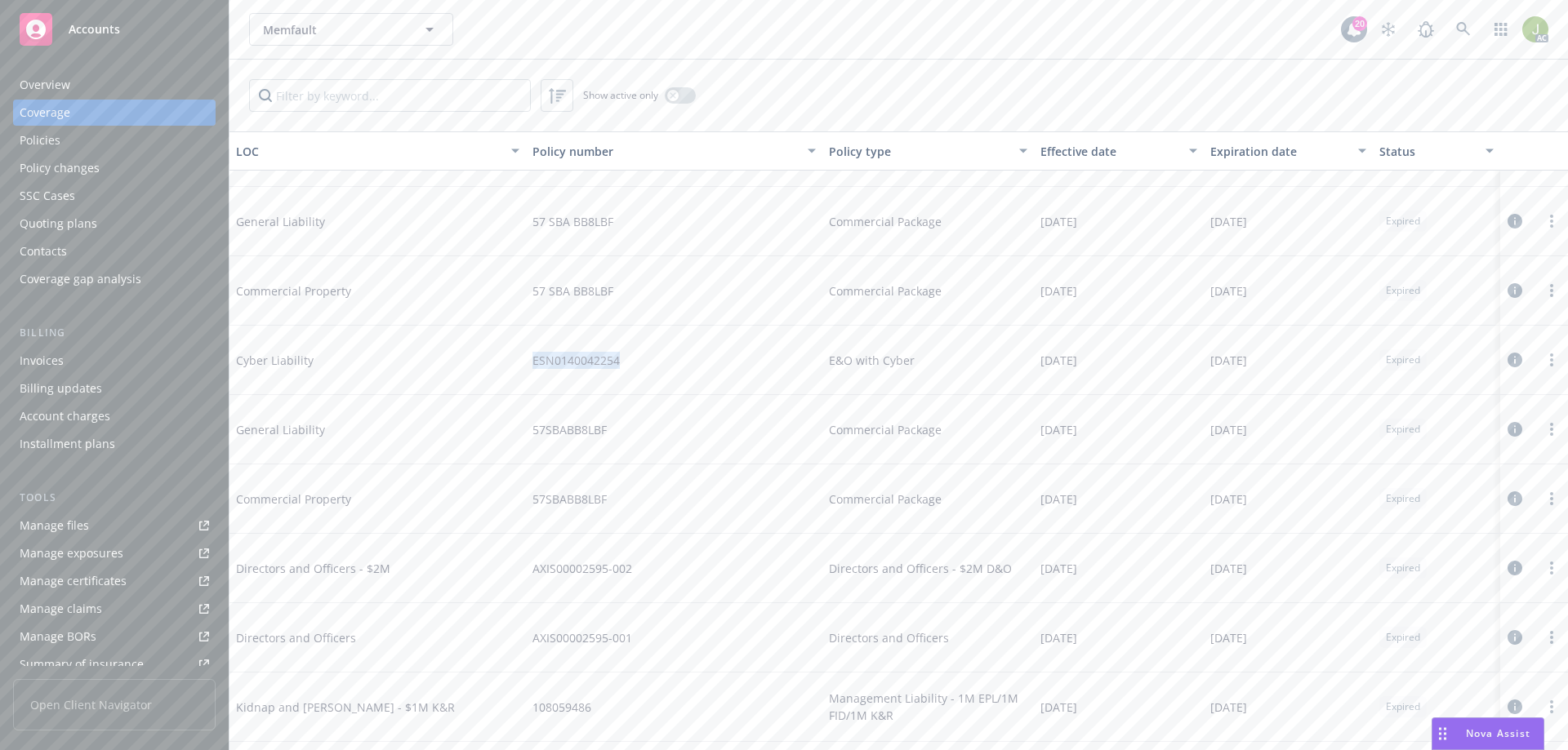
drag, startPoint x: 628, startPoint y: 356, endPoint x: 527, endPoint y: 357, distance: 101.0
click at [527, 357] on div "ESN0140042254" at bounding box center [674, 360] width 296 height 69
copy span "ESN0140042254"
click at [1466, 31] on icon at bounding box center [1463, 29] width 14 height 14
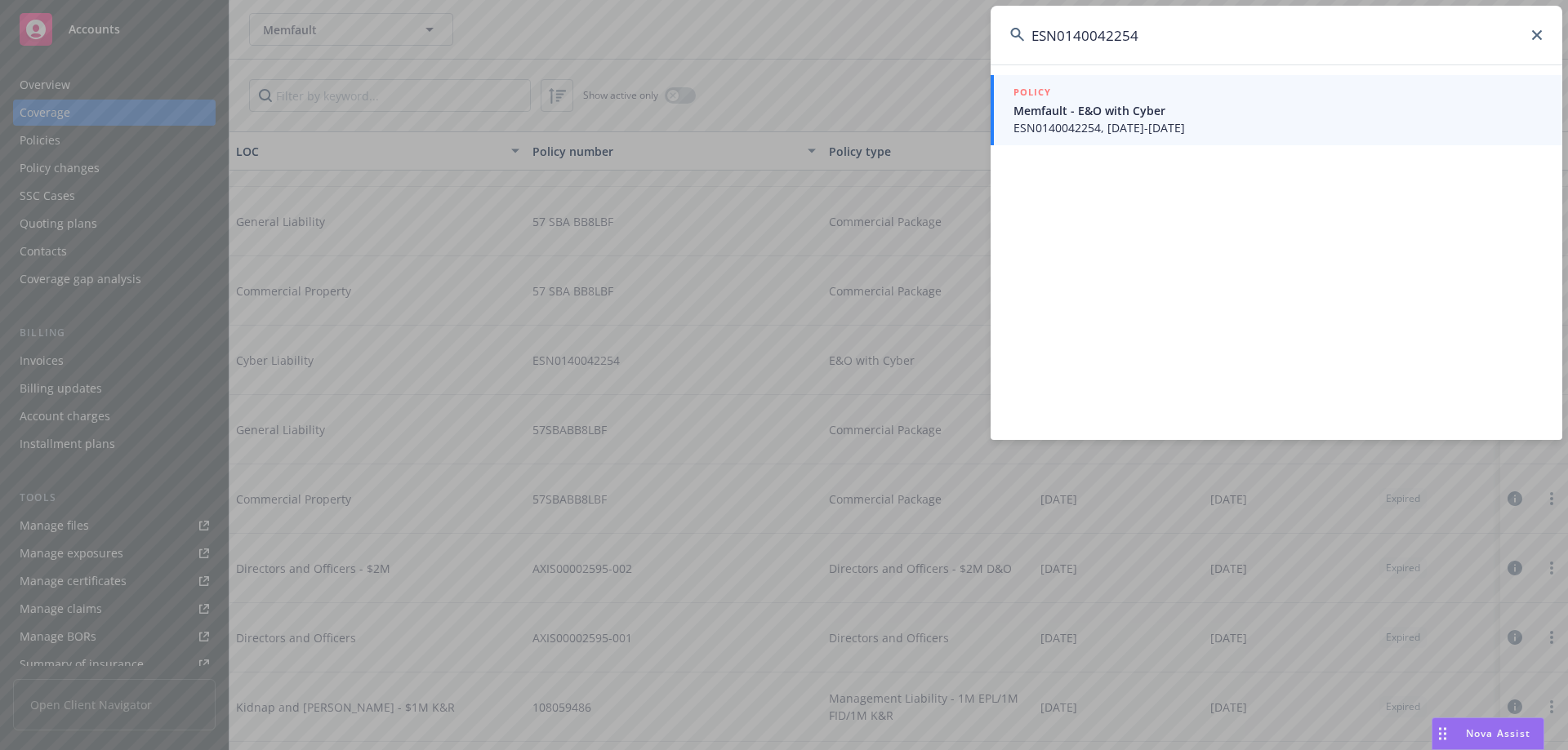
type input "ESN0140042254"
click at [1238, 141] on link "POLICY Memfault - E&O with Cyber ESN0140042254, 09/29/2024-07/01/2025" at bounding box center [1276, 110] width 572 height 70
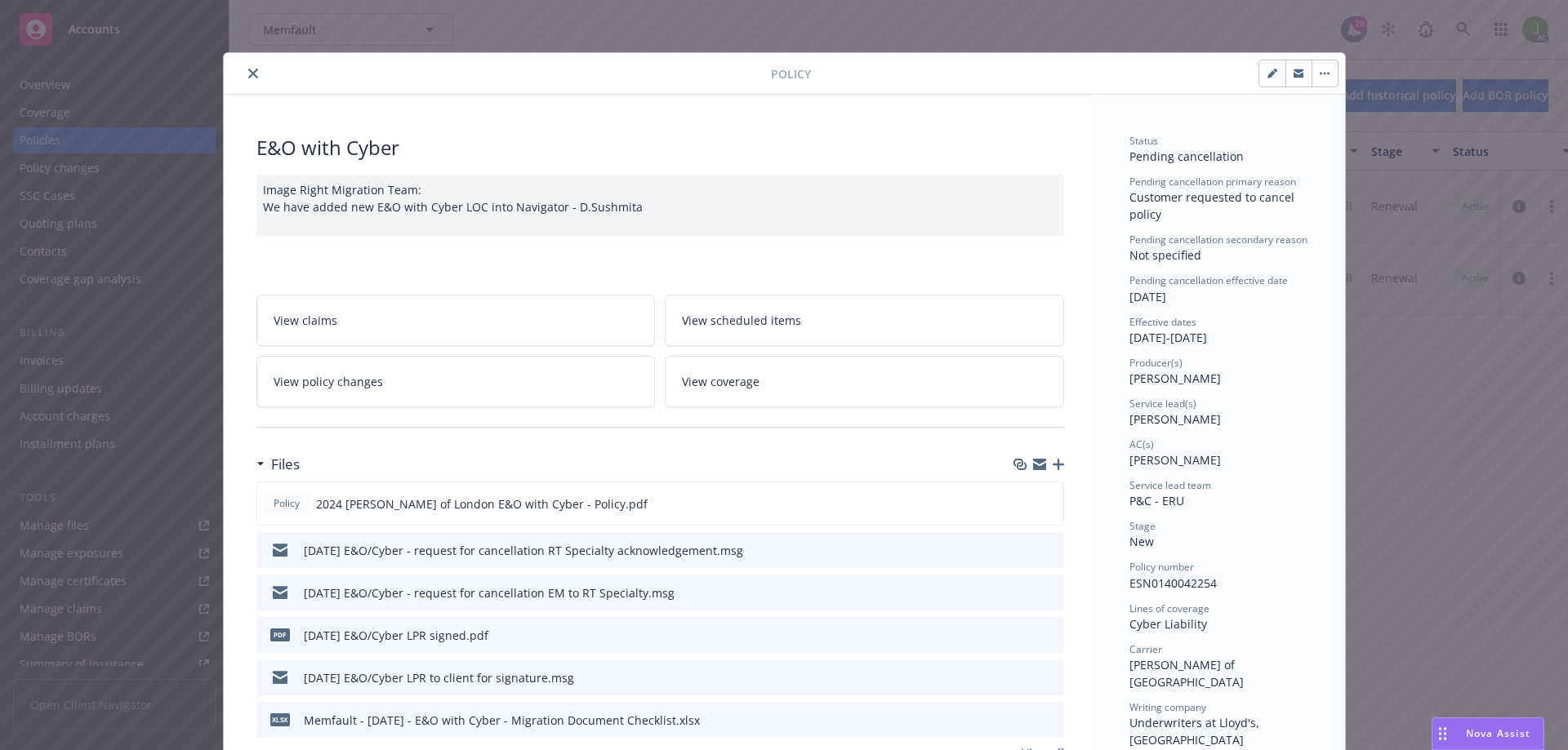
click at [251, 74] on button "close" at bounding box center [253, 74] width 20 height 20
click at [127, 83] on div "Overview" at bounding box center [114, 85] width 189 height 26
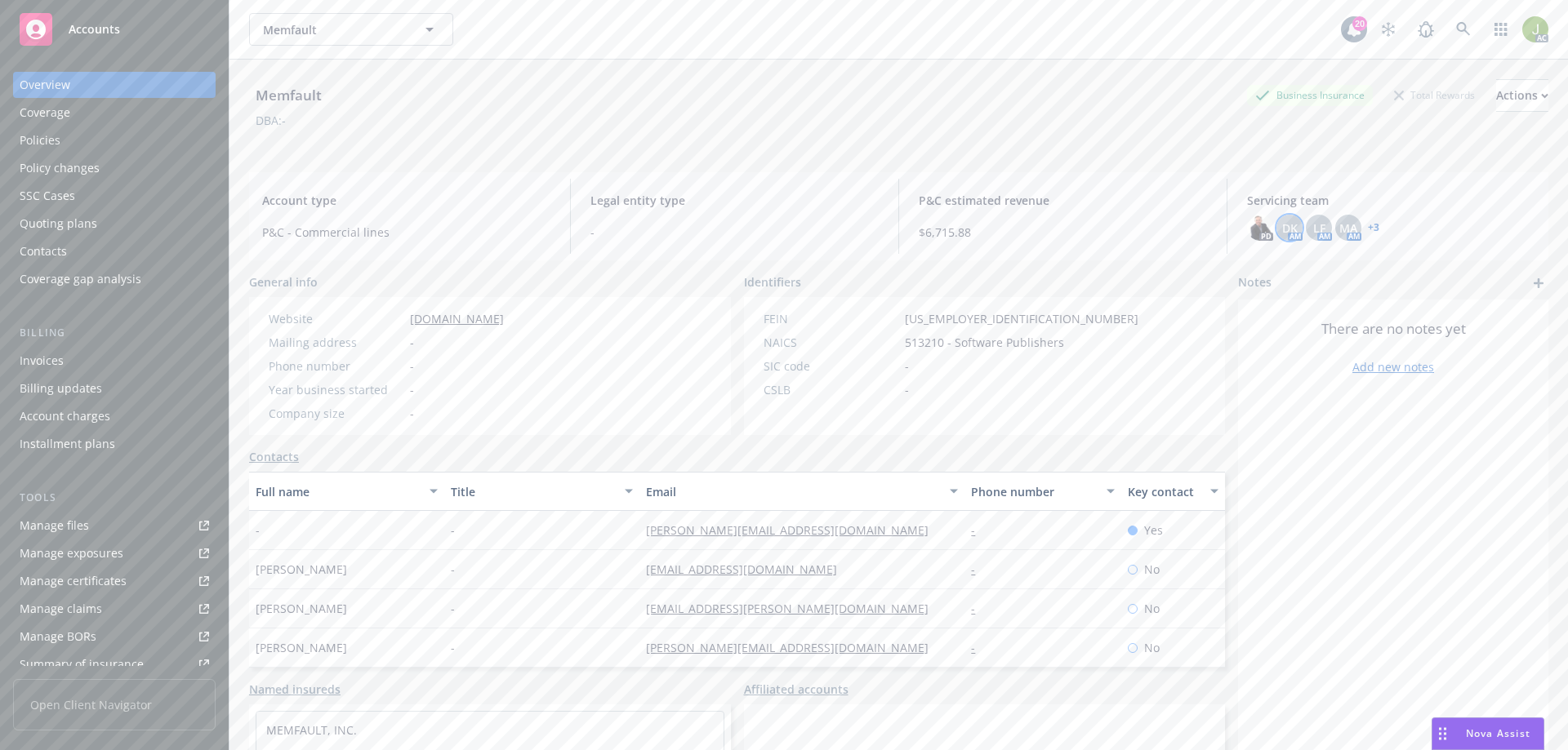
click at [1282, 229] on span "DK" at bounding box center [1289, 228] width 15 height 17
click at [1306, 231] on div "LF" at bounding box center [1319, 227] width 26 height 26
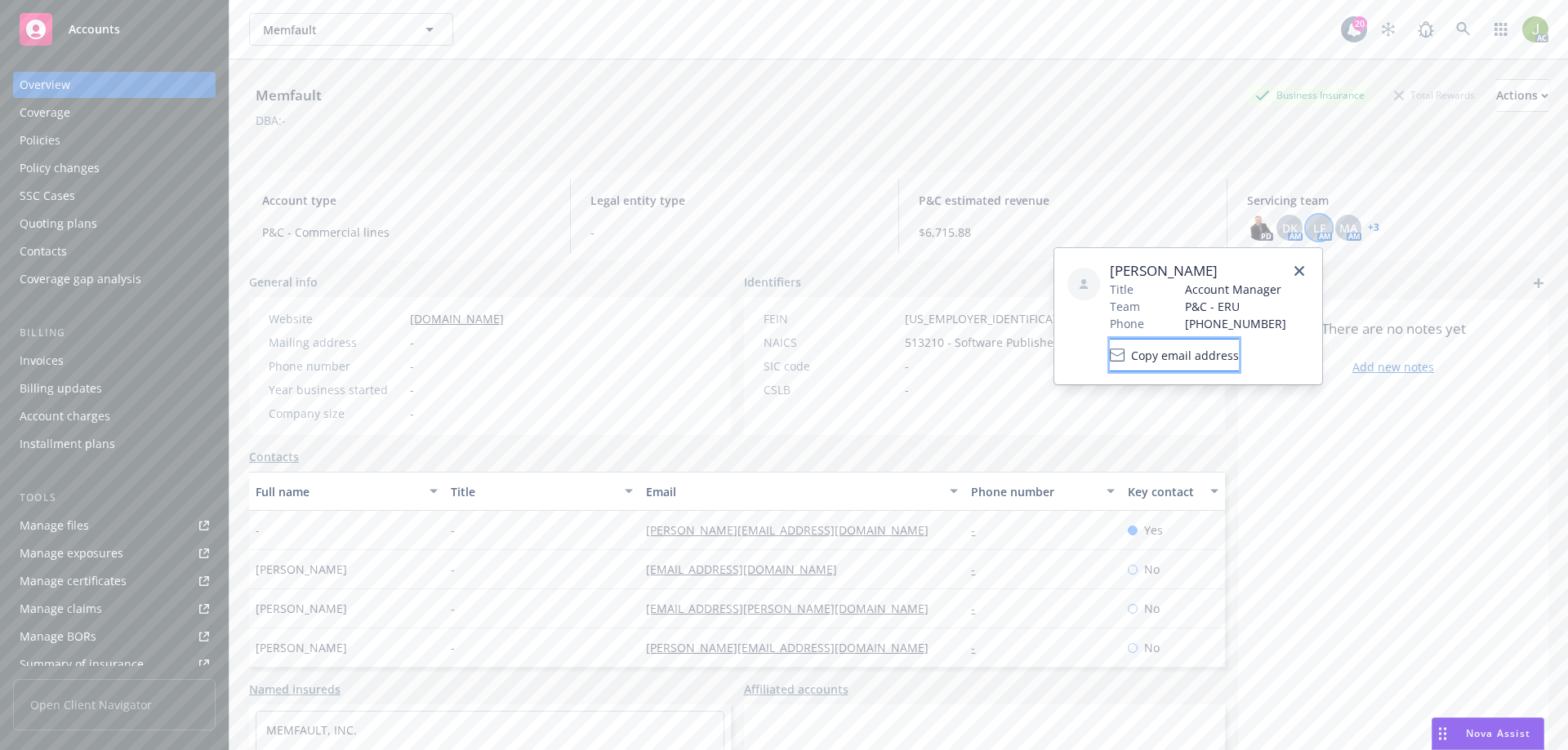
click at [1237, 349] on span "Copy email address" at bounding box center [1185, 355] width 108 height 17
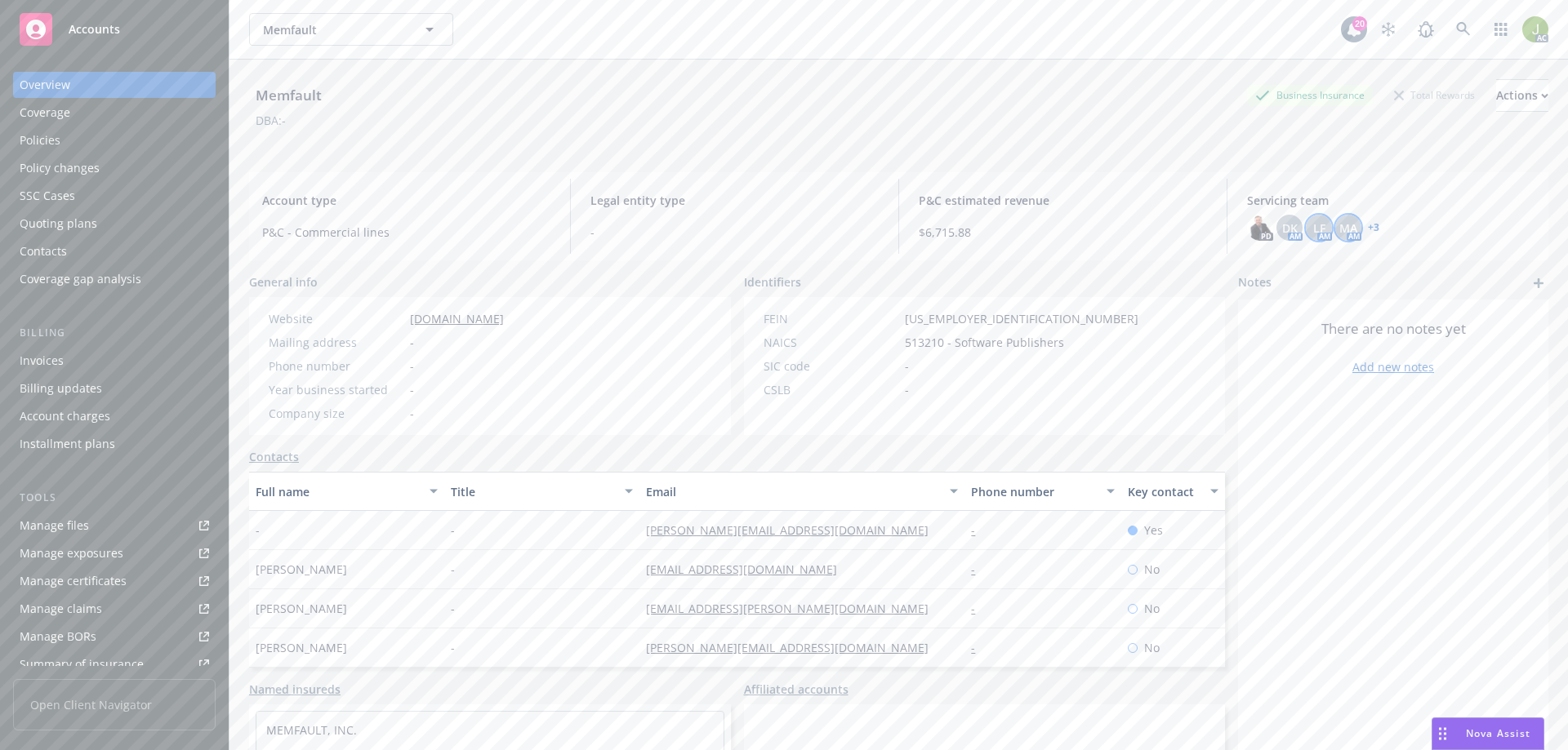
click at [1339, 230] on span "MA" at bounding box center [1348, 228] width 18 height 17
click at [1367, 230] on link "+ 3" at bounding box center [1373, 227] width 12 height 10
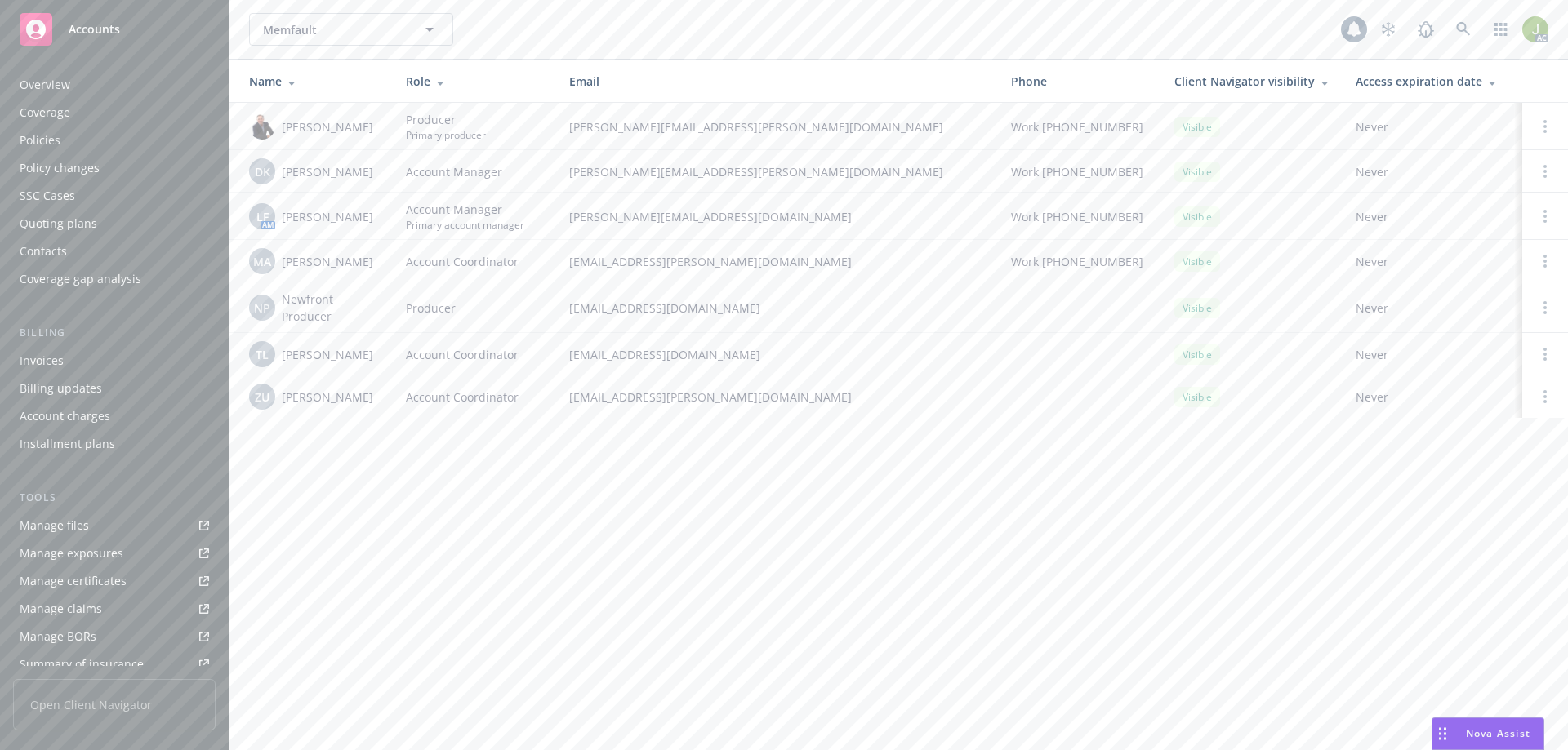
scroll to position [285, 0]
